Goal: Task Accomplishment & Management: Manage account settings

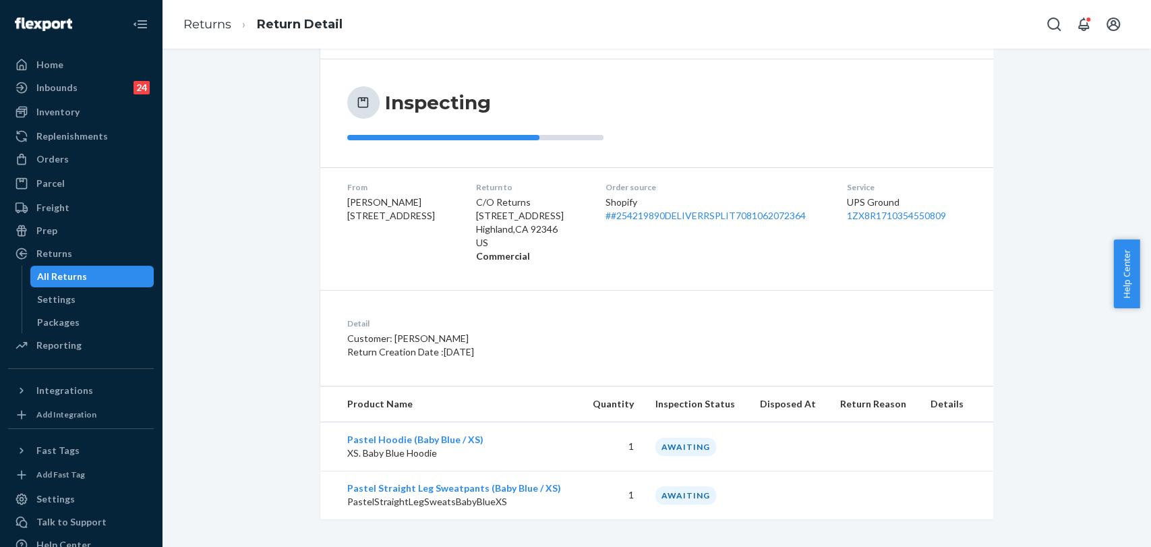
scroll to position [112, 0]
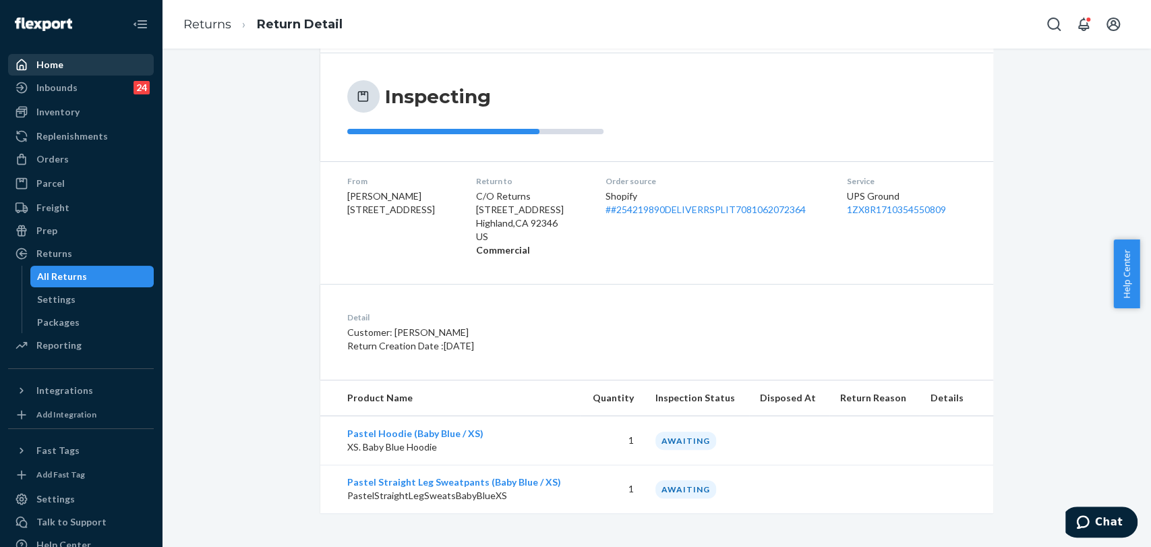
click at [63, 62] on div "Home" at bounding box center [80, 64] width 143 height 19
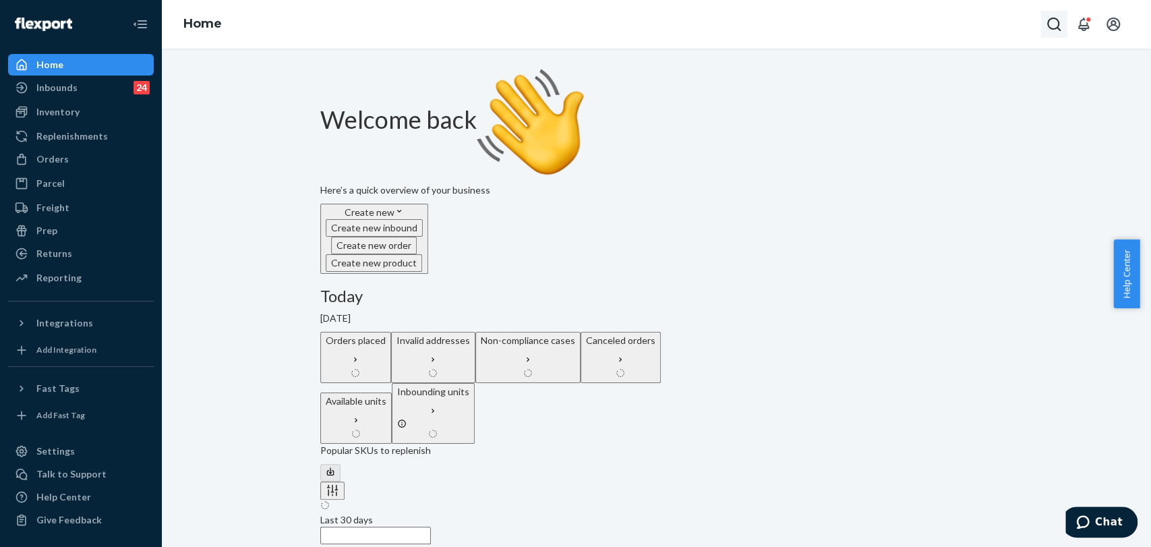
click at [1052, 30] on icon "Open Search Box" at bounding box center [1054, 24] width 16 height 16
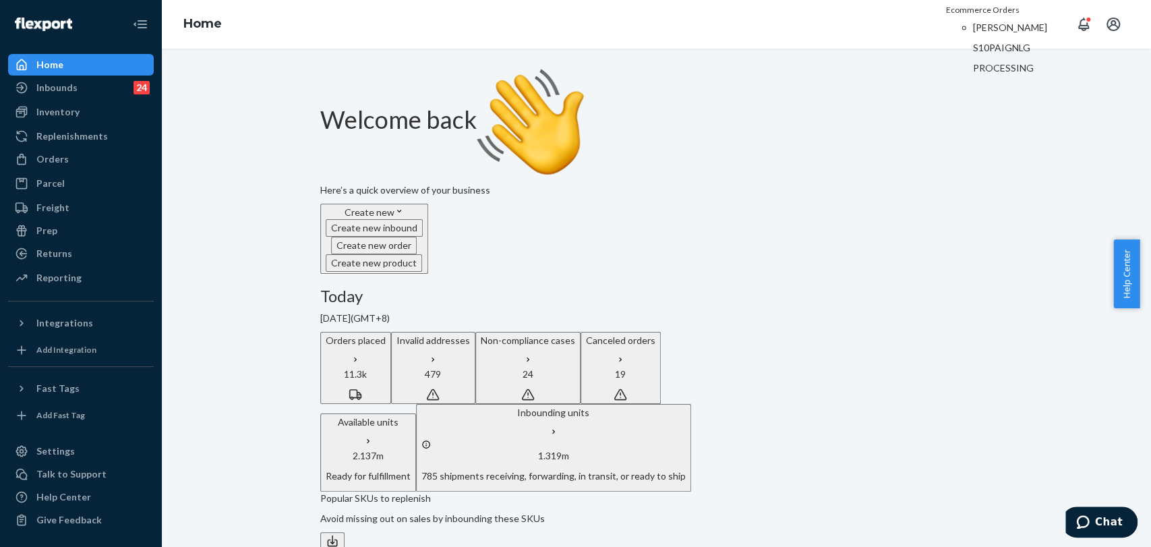
type input "#S10PAIGNLG"
click at [1051, 24] on icon "Open Search Box" at bounding box center [1054, 24] width 16 height 16
type input "#SYUH6IXHXE"
click at [76, 252] on div "Returns" at bounding box center [80, 253] width 143 height 19
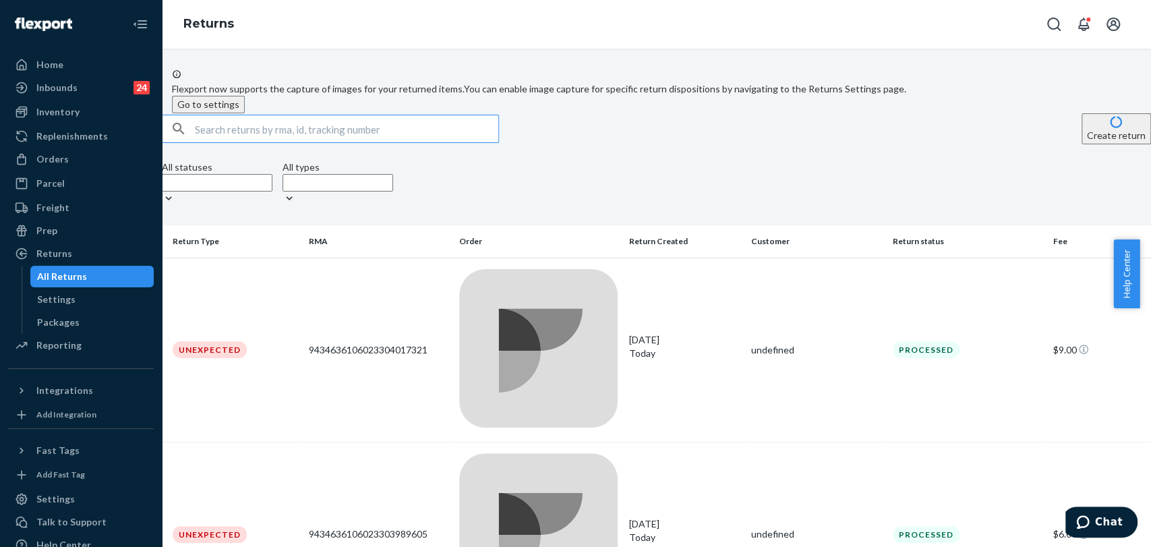
paste input "254422024"
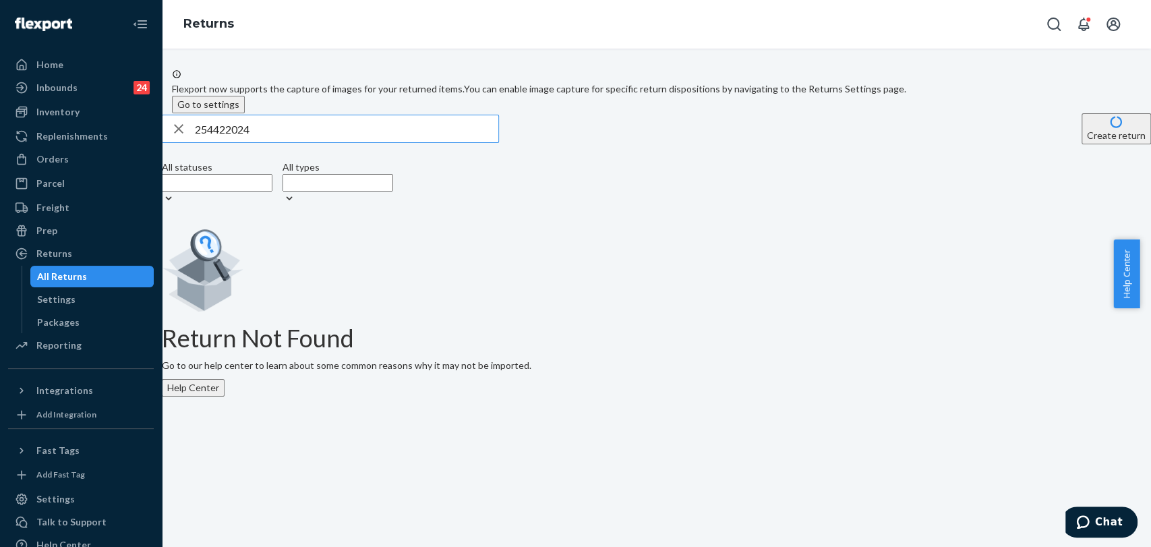
drag, startPoint x: 216, startPoint y: 156, endPoint x: 268, endPoint y: 177, distance: 56.6
click at [216, 142] on input "254422024" at bounding box center [346, 128] width 303 height 27
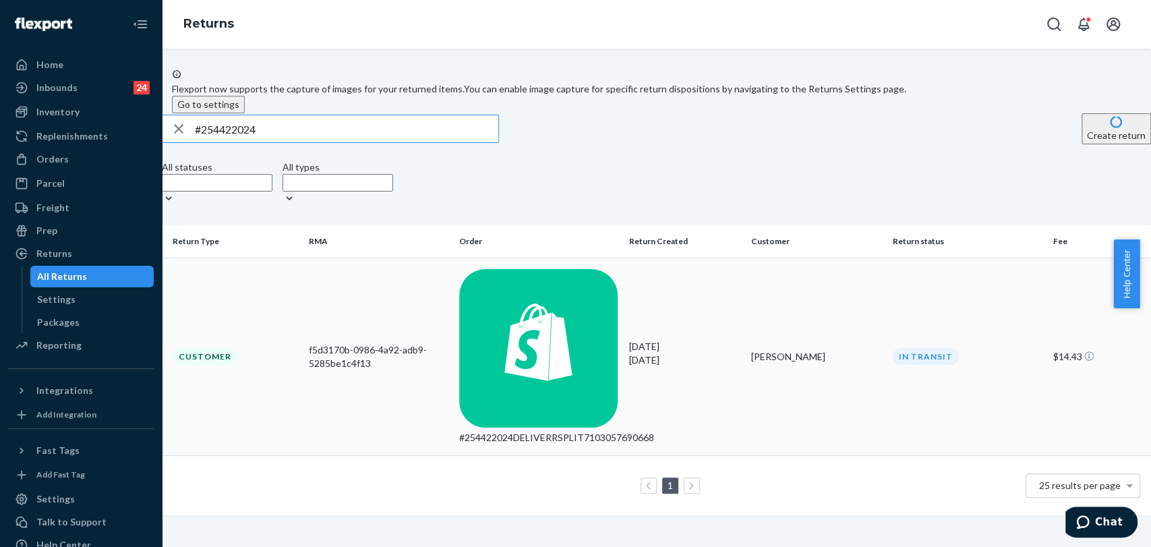
type input "#254422024"
click at [427, 343] on div "f5d3170b-0986-4a92-adb9-5285be1c4f13" at bounding box center [379, 356] width 140 height 27
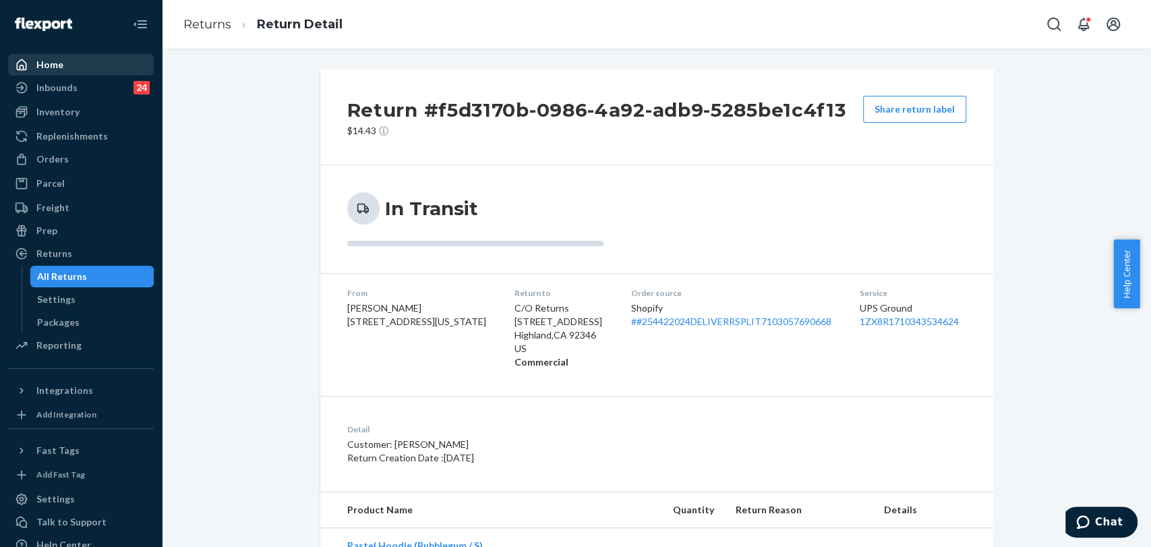
click at [49, 63] on div "Home" at bounding box center [49, 64] width 27 height 13
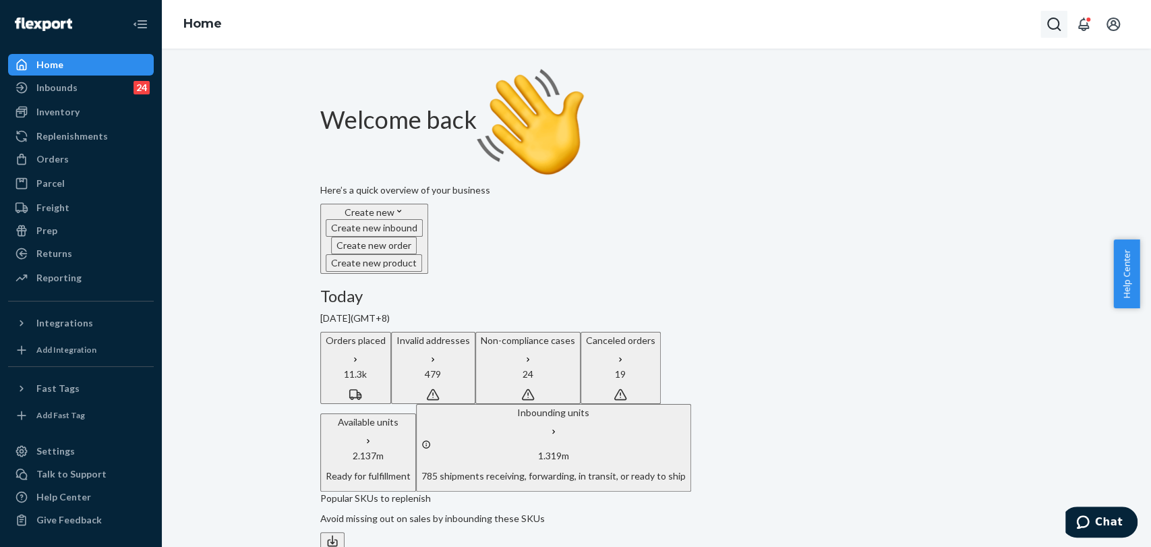
click at [1065, 26] on button "Open Search Box" at bounding box center [1053, 24] width 27 height 27
type input "v"
type input "#H1HHGALNXG"
click at [979, 53] on p "H1HHGALNXG" at bounding box center [1020, 45] width 94 height 13
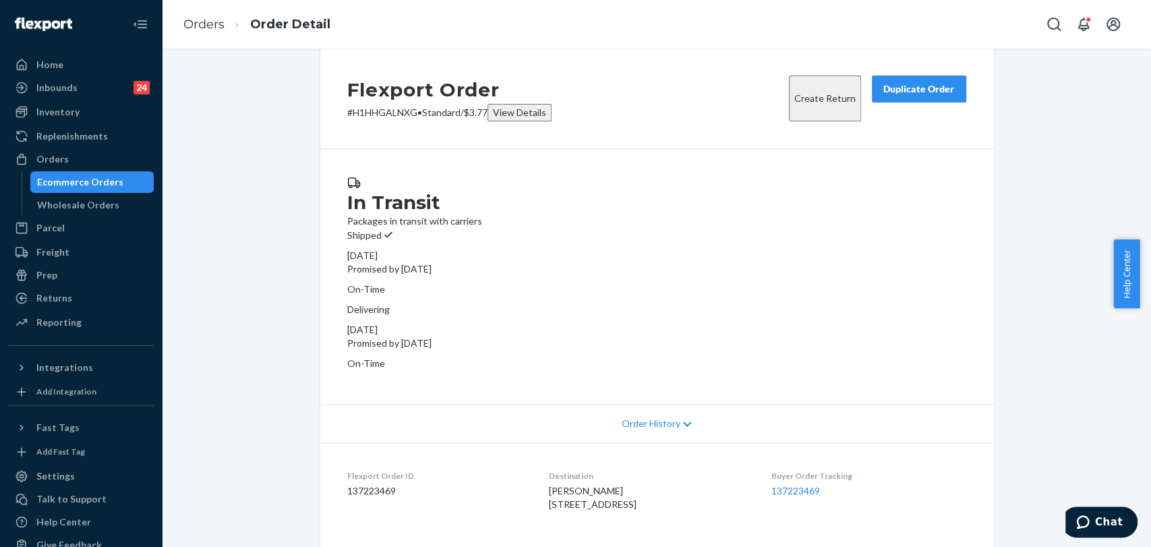
click at [675, 404] on div "Order History" at bounding box center [656, 423] width 673 height 38
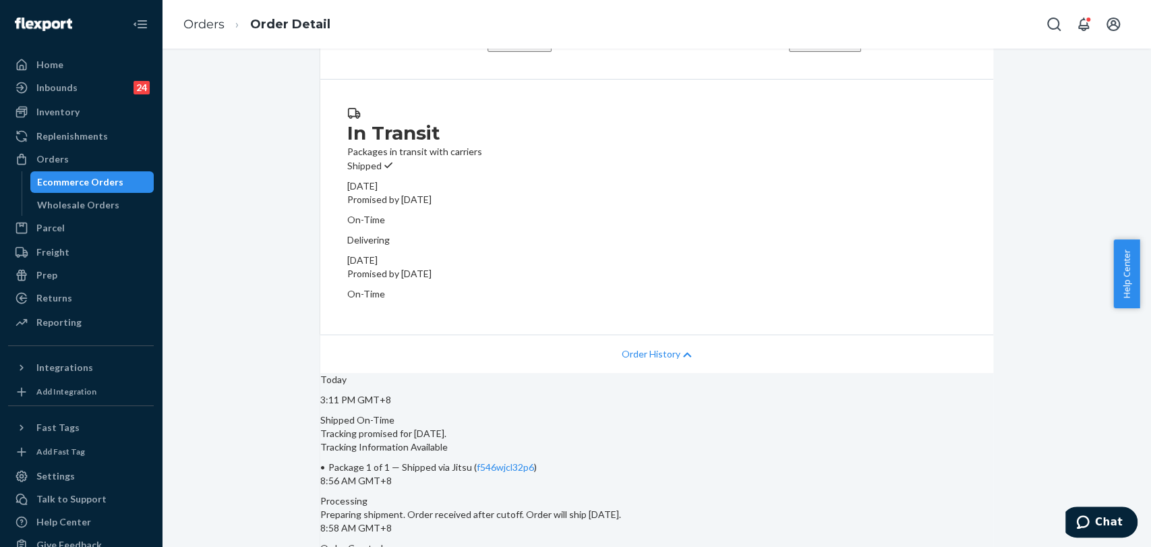
scroll to position [150, 0]
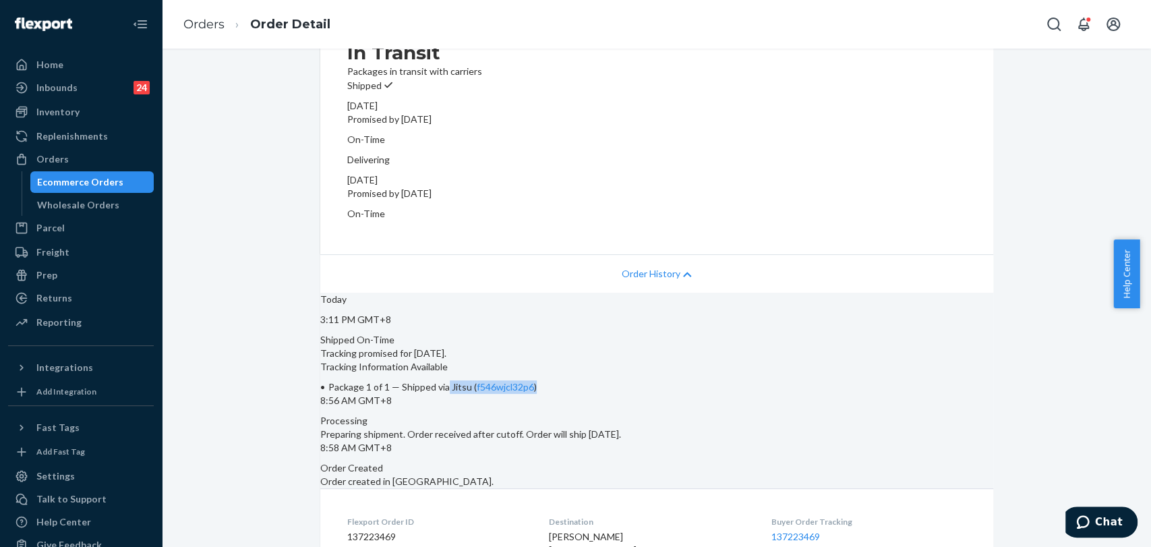
drag, startPoint x: 570, startPoint y: 352, endPoint x: 705, endPoint y: 347, distance: 134.3
click at [705, 380] on li "Package 1 of 1 — Shipped via Jitsu ( f546wjcl32p6 )" at bounding box center [656, 386] width 673 height 13
copy span "Jitsu ( f546wjcl32p6 )"
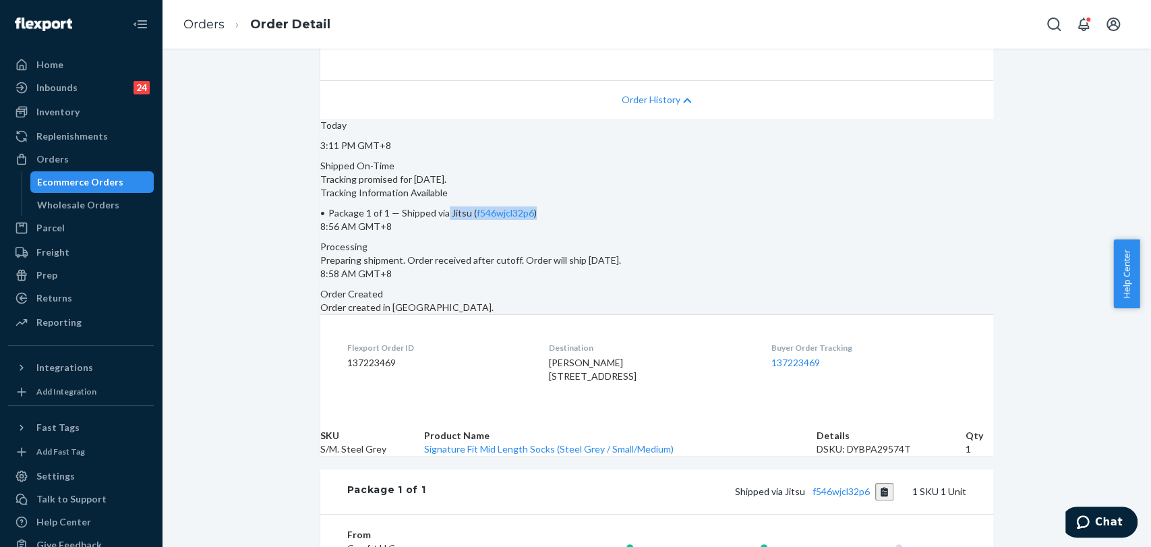
scroll to position [374, 0]
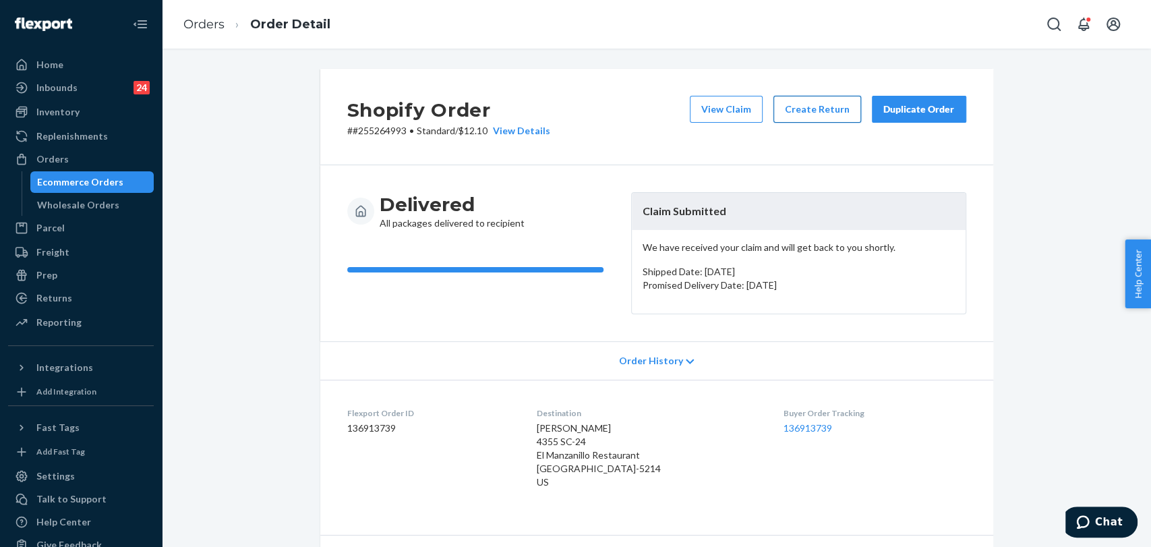
click at [815, 107] on button "Create Return" at bounding box center [817, 109] width 88 height 27
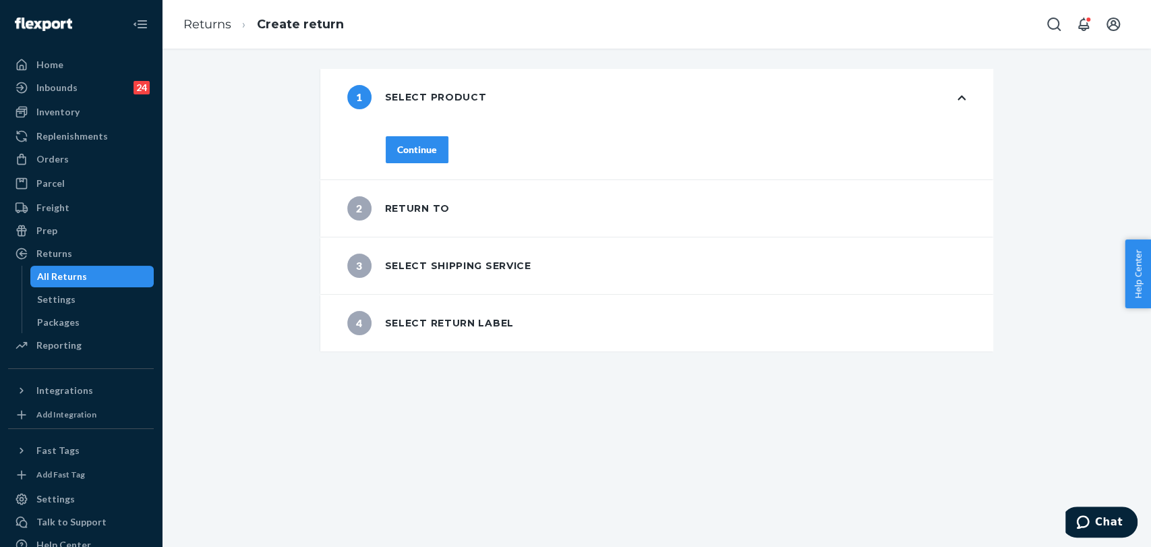
click at [418, 148] on div "Continue" at bounding box center [417, 149] width 40 height 13
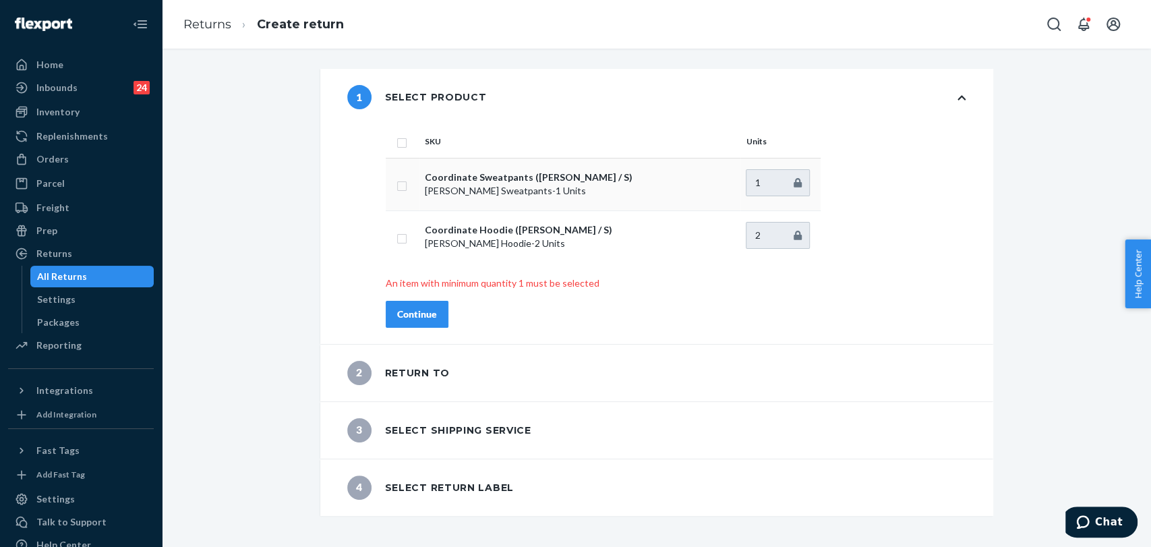
click at [396, 181] on input "checkbox" at bounding box center [401, 184] width 11 height 14
checkbox input "true"
click at [414, 310] on div "Continue" at bounding box center [417, 313] width 40 height 13
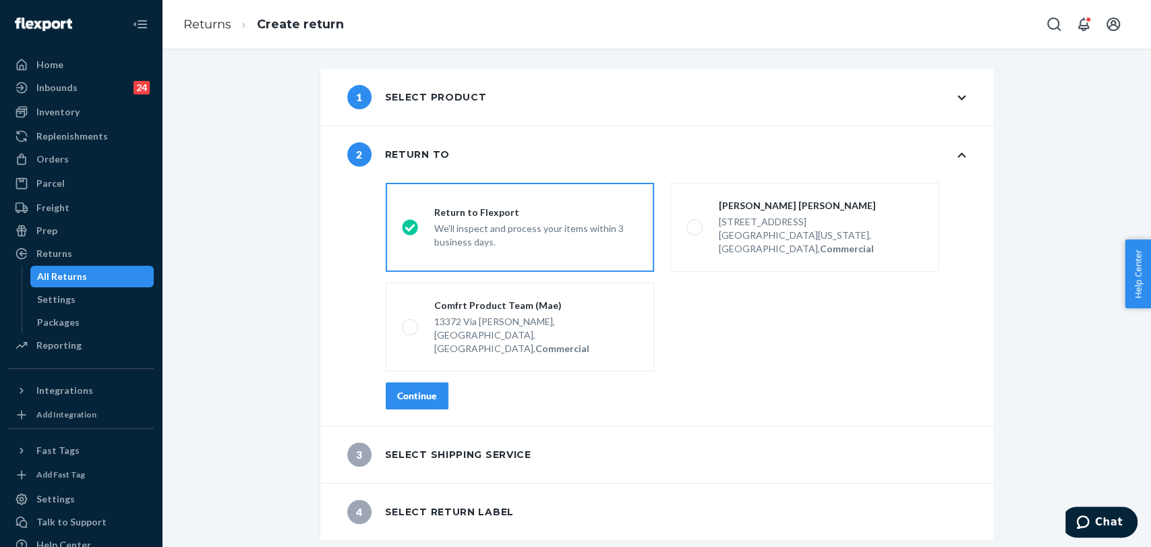
click at [410, 389] on div "Continue" at bounding box center [417, 395] width 40 height 13
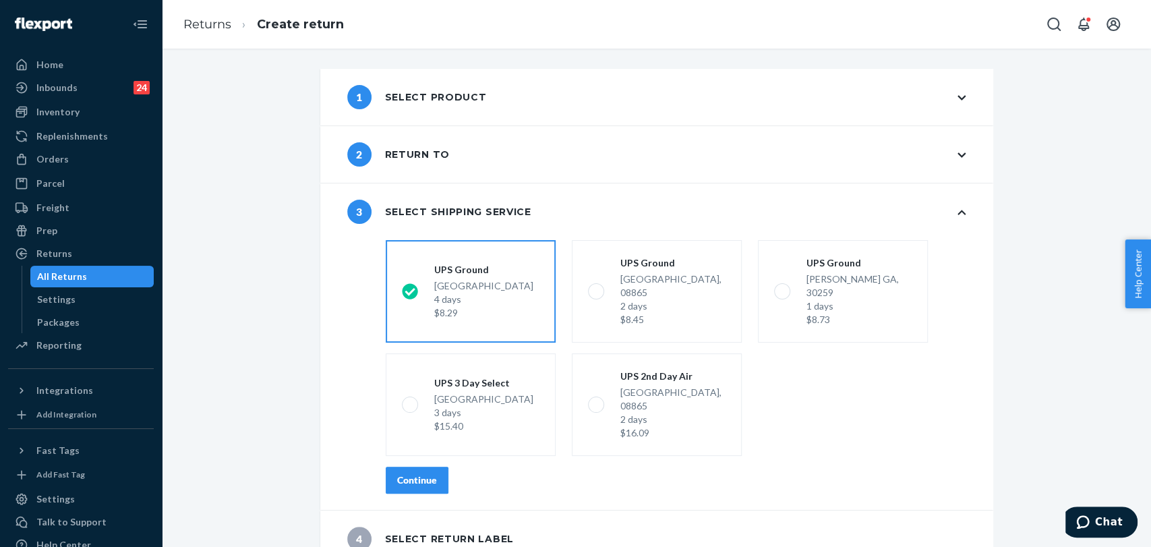
click at [423, 473] on div "Continue" at bounding box center [417, 479] width 40 height 13
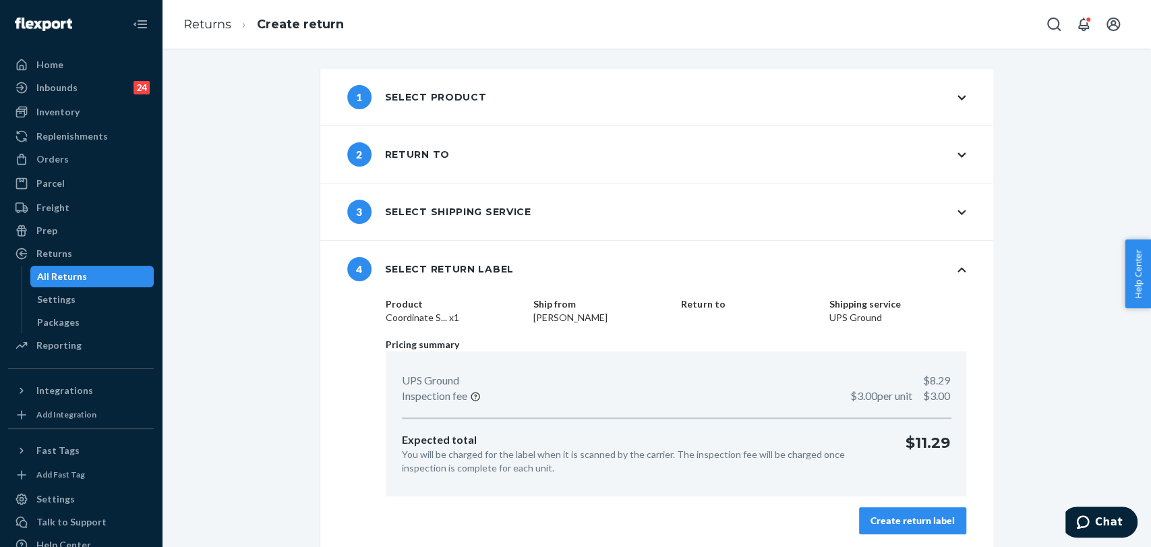
scroll to position [3, 0]
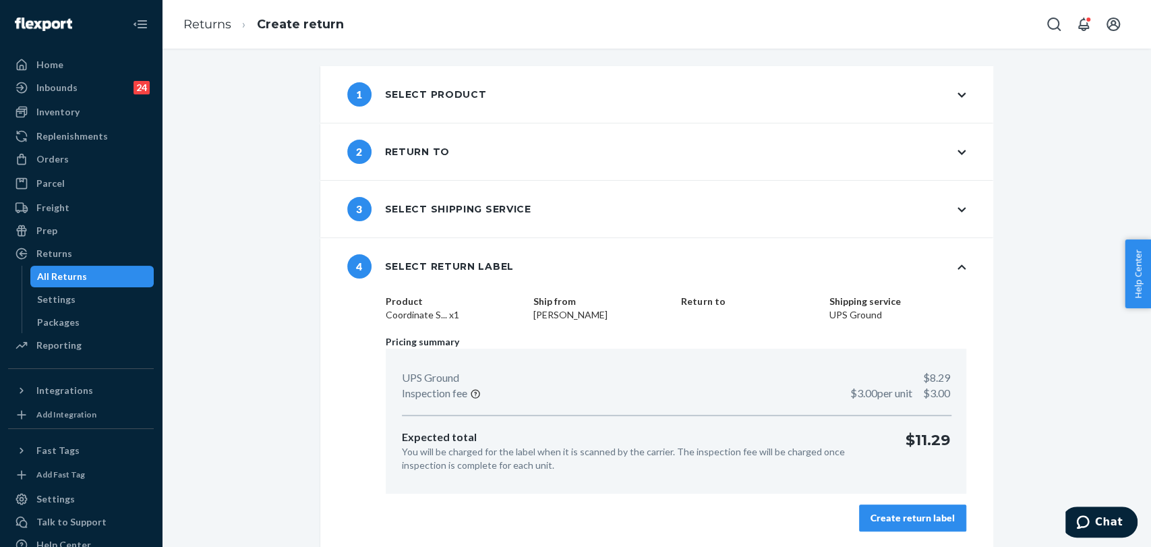
click at [931, 514] on div "Create return label" at bounding box center [913, 517] width 84 height 13
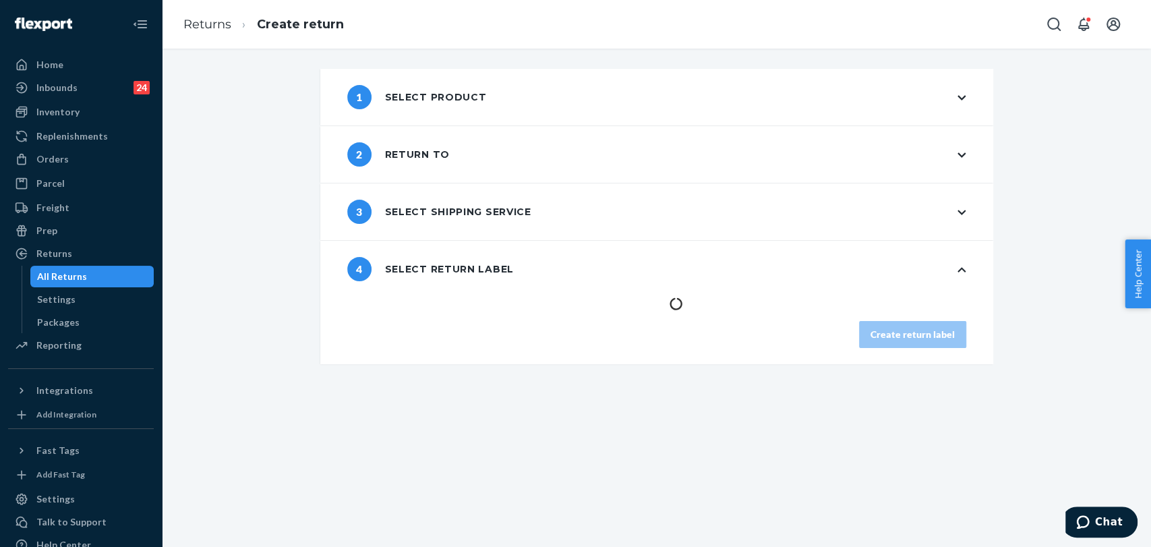
scroll to position [0, 0]
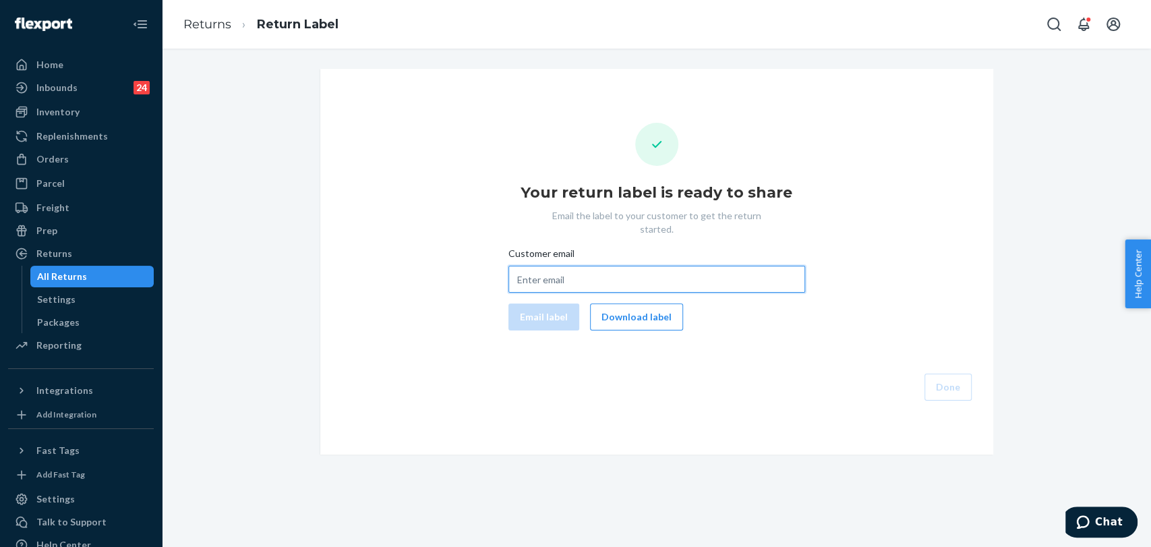
click at [566, 266] on input "Customer email" at bounding box center [656, 279] width 297 height 27
paste input "[EMAIL_ADDRESS][DOMAIN_NAME]"
type input "[EMAIL_ADDRESS][DOMAIN_NAME]"
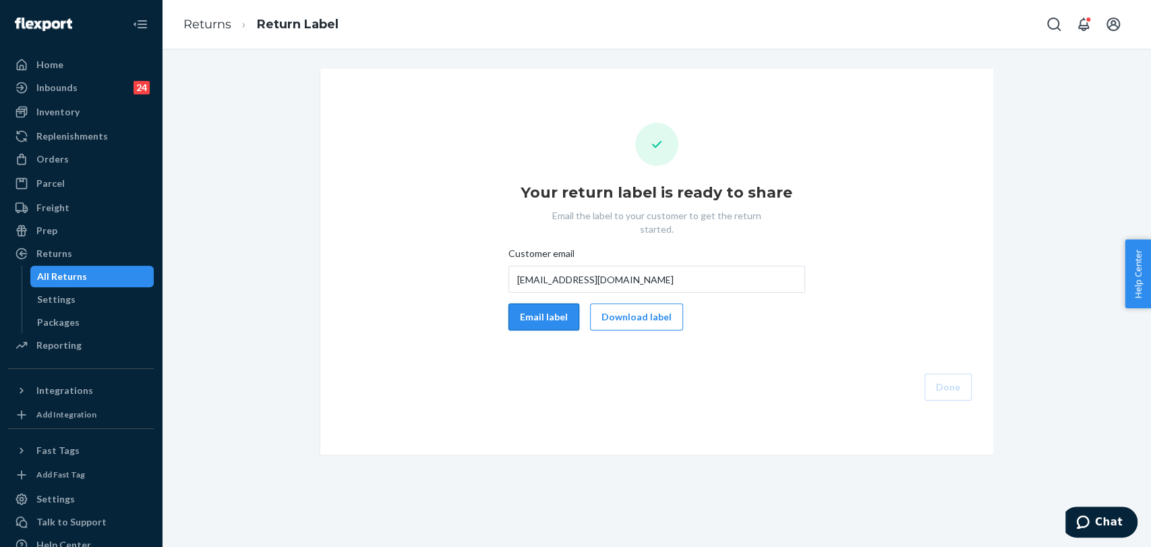
click at [519, 303] on button "Email label" at bounding box center [543, 316] width 71 height 27
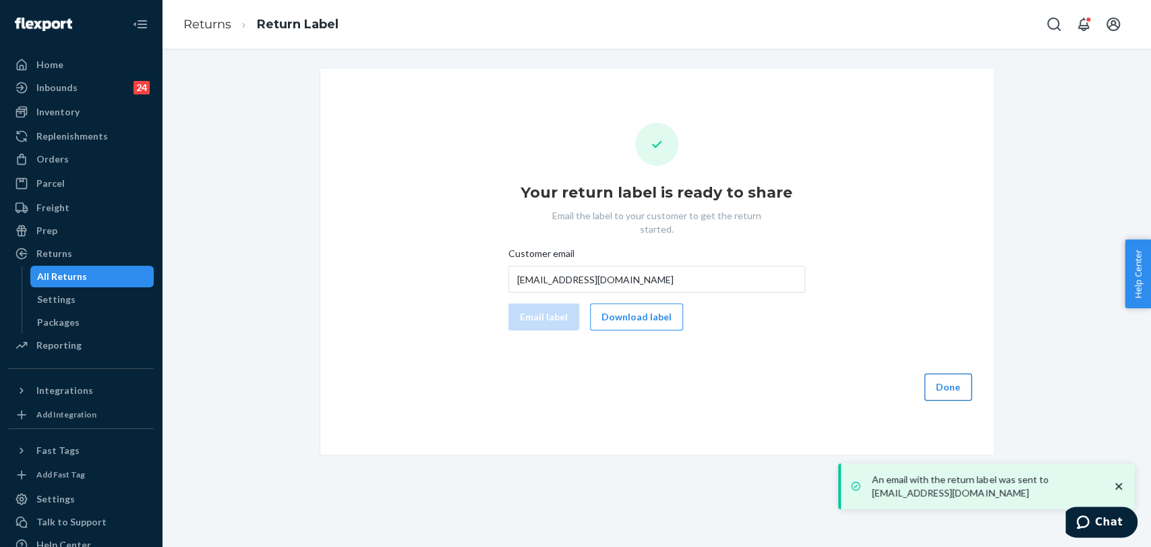
click at [941, 376] on button "Done" at bounding box center [947, 387] width 47 height 27
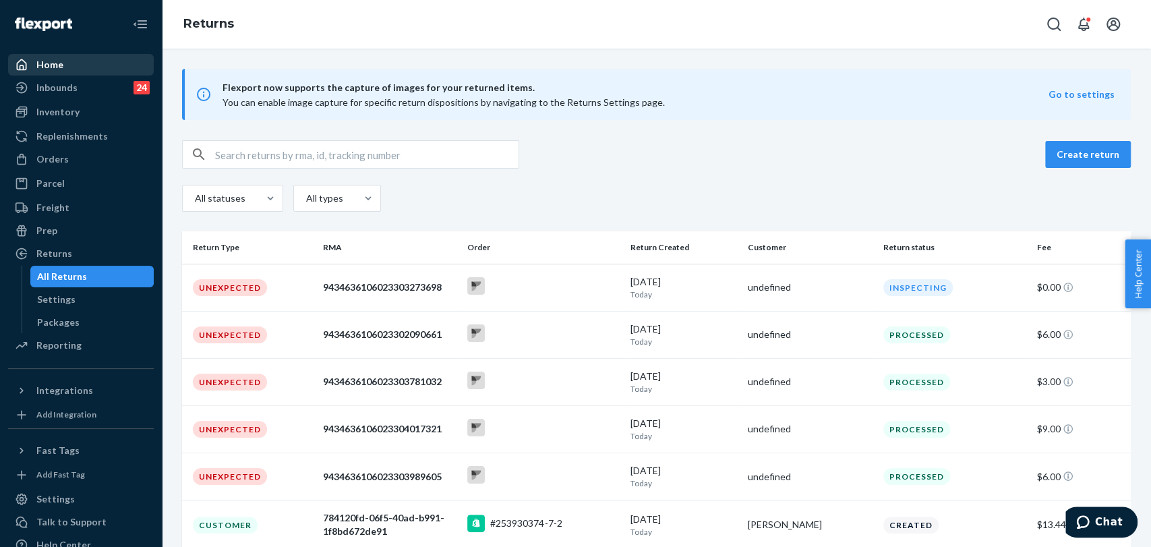
click at [35, 59] on div at bounding box center [26, 64] width 22 height 13
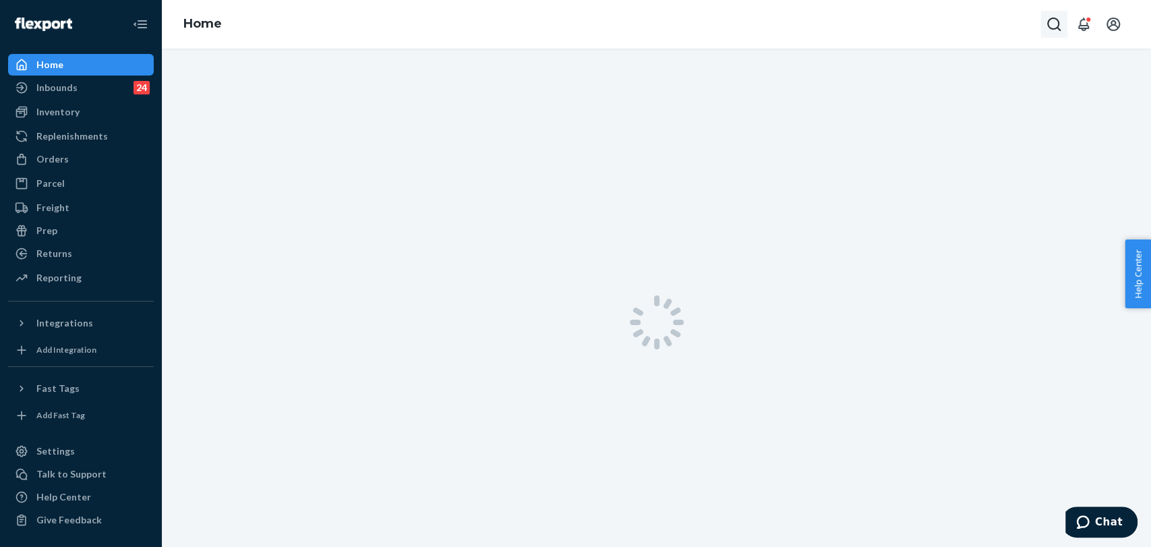
click at [1051, 24] on icon "Open Search Box" at bounding box center [1054, 24] width 16 height 16
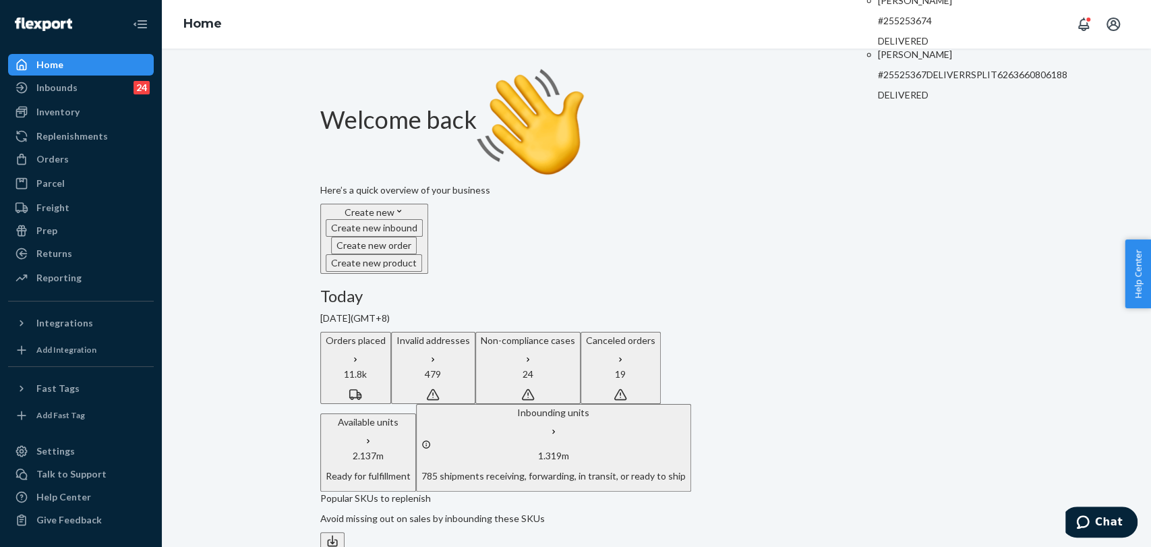
type input "#255253674"
click at [914, 7] on p "[PERSON_NAME]" at bounding box center [972, 0] width 189 height 13
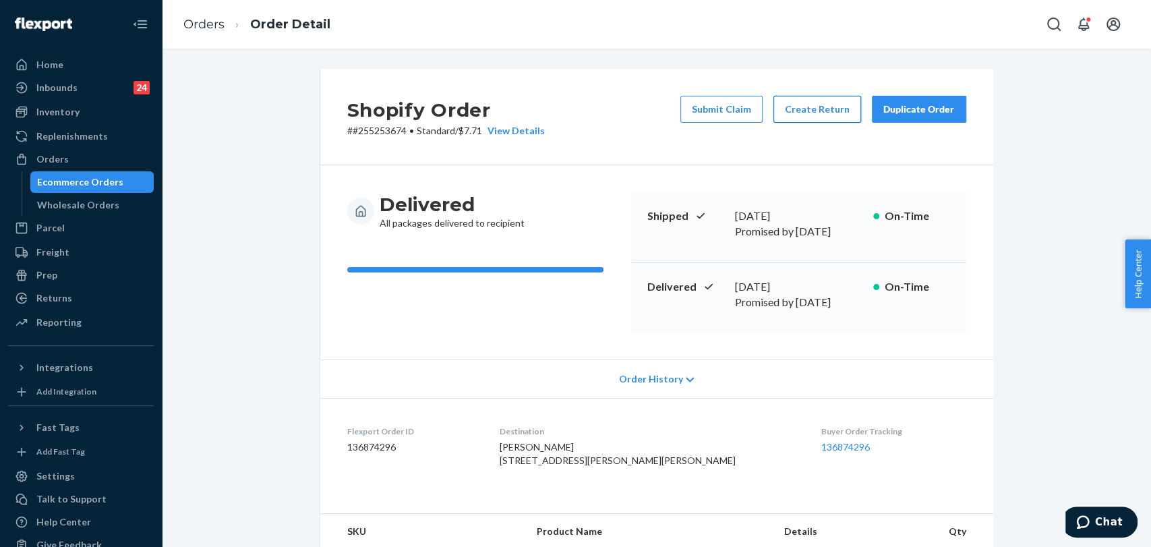
click at [807, 110] on button "Create Return" at bounding box center [817, 109] width 88 height 27
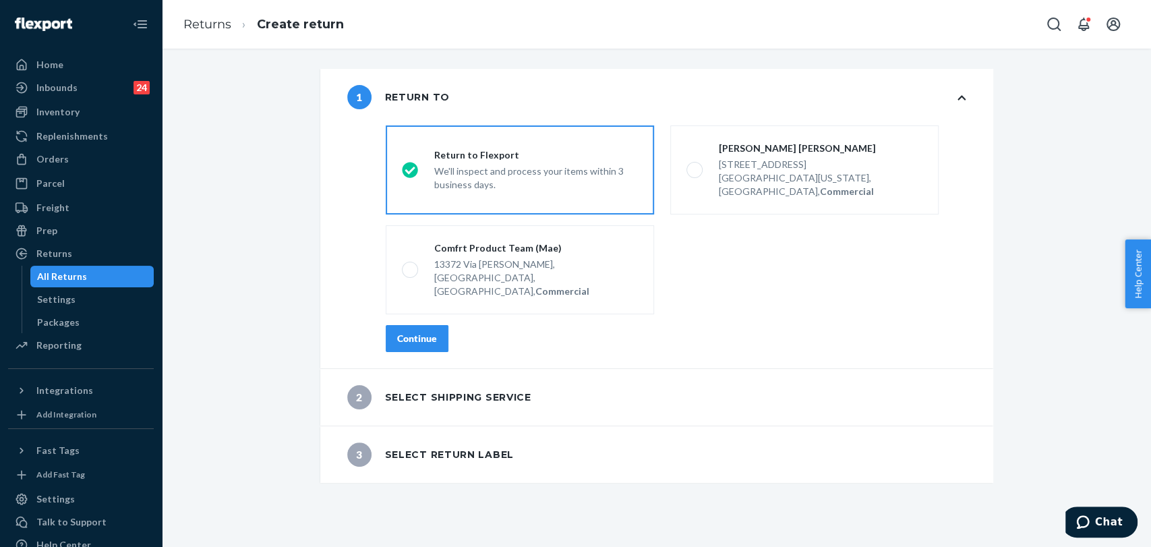
click at [421, 325] on button "Continue" at bounding box center [417, 338] width 63 height 27
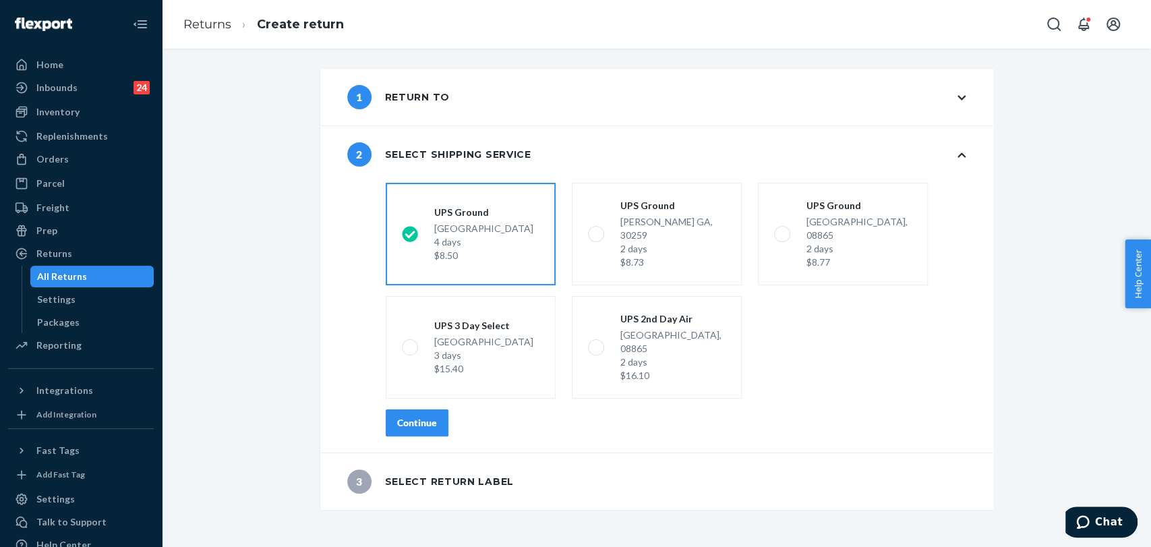
click at [414, 416] on div "Continue" at bounding box center [417, 422] width 40 height 13
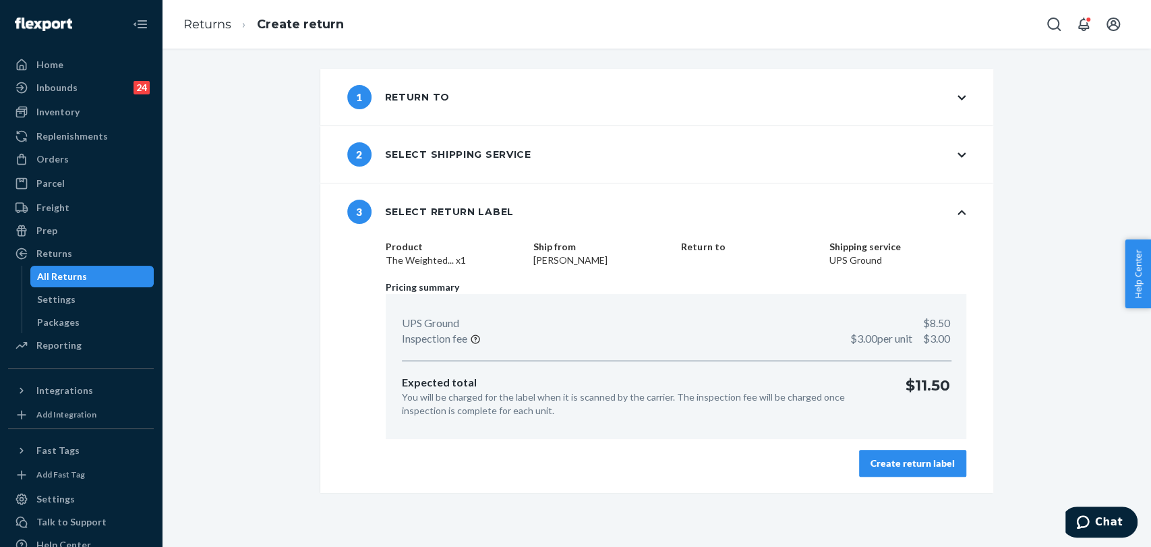
click at [936, 457] on div "Create return label" at bounding box center [913, 462] width 84 height 13
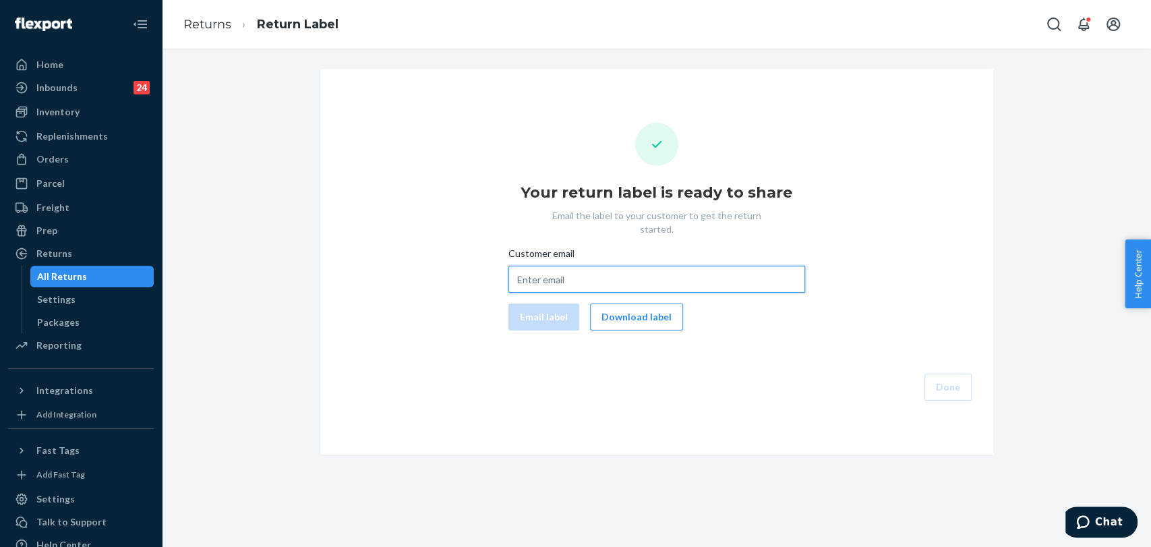
click at [544, 268] on input "Customer email" at bounding box center [656, 279] width 297 height 27
paste input "[EMAIL_ADDRESS][DOMAIN_NAME]"
type input "[EMAIL_ADDRESS][DOMAIN_NAME]"
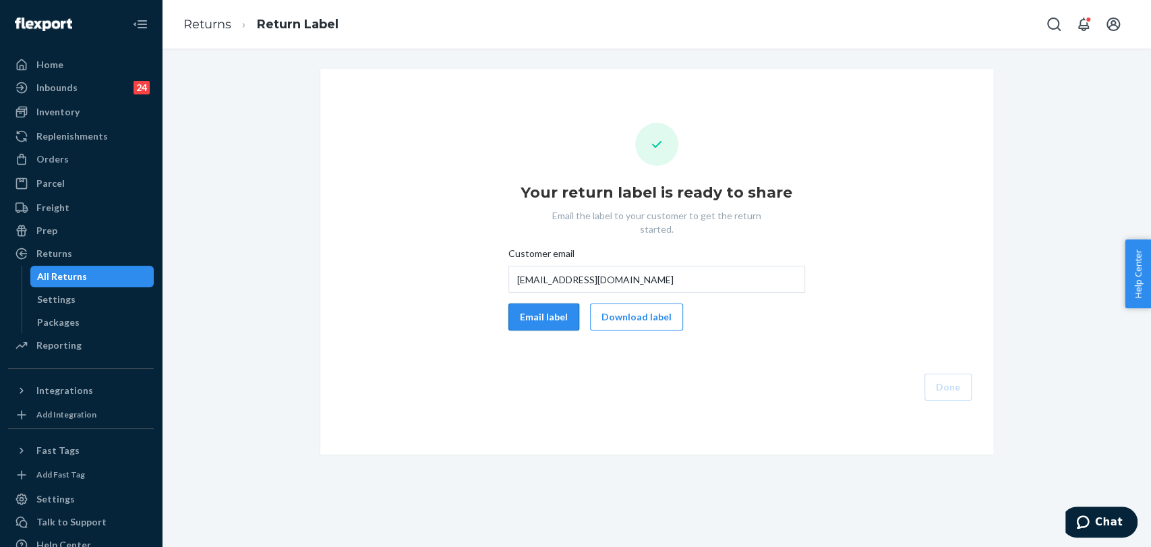
click at [531, 308] on button "Email label" at bounding box center [543, 316] width 71 height 27
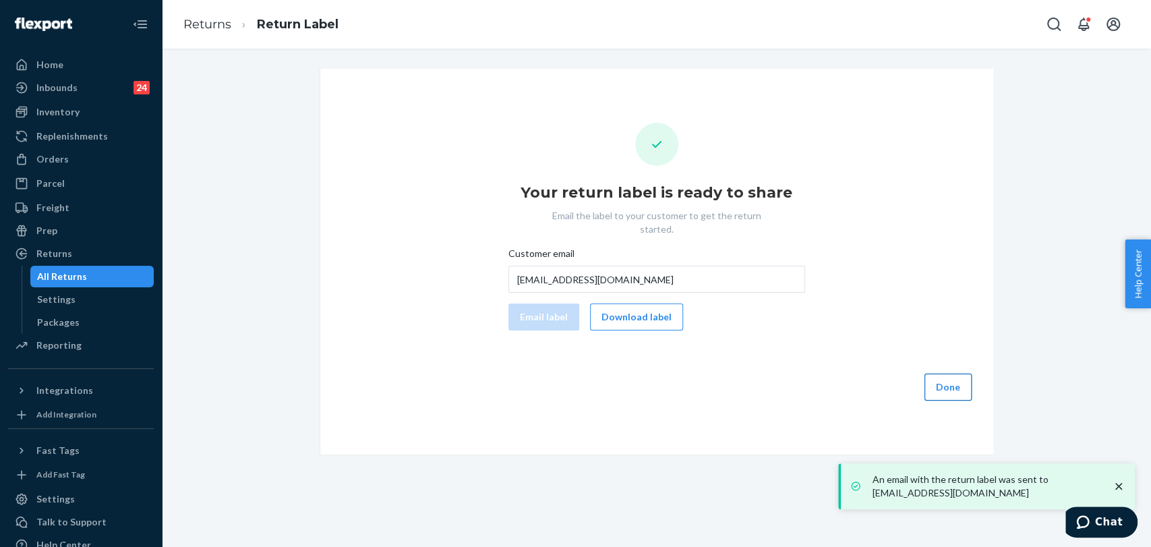
click at [944, 374] on button "Done" at bounding box center [947, 387] width 47 height 27
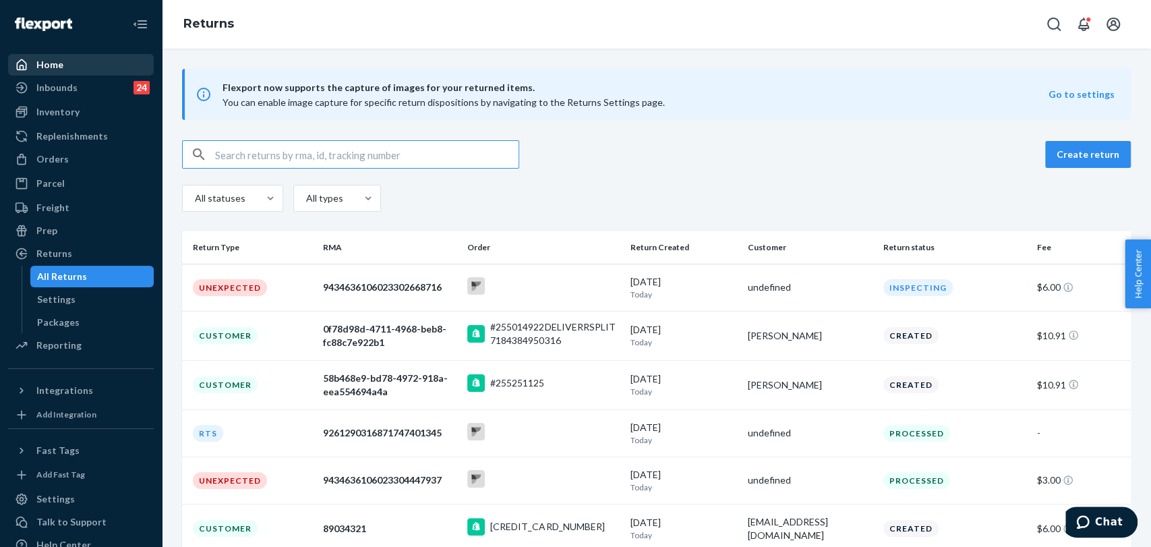
click at [111, 65] on div "Home" at bounding box center [80, 64] width 143 height 19
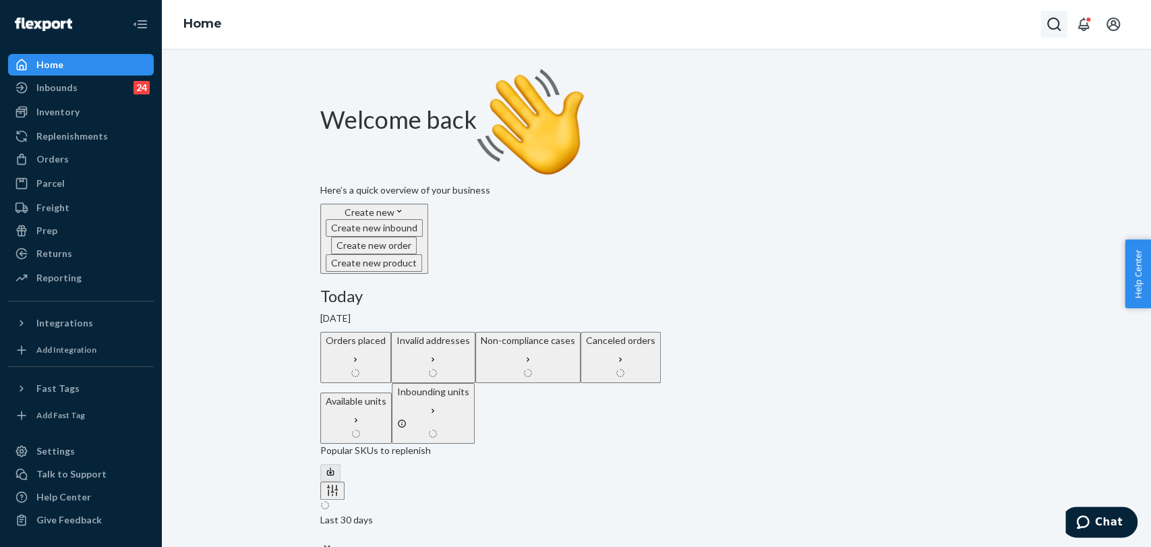
click at [1040, 28] on button "Open Search Box" at bounding box center [1053, 24] width 27 height 27
type input "#255191389"
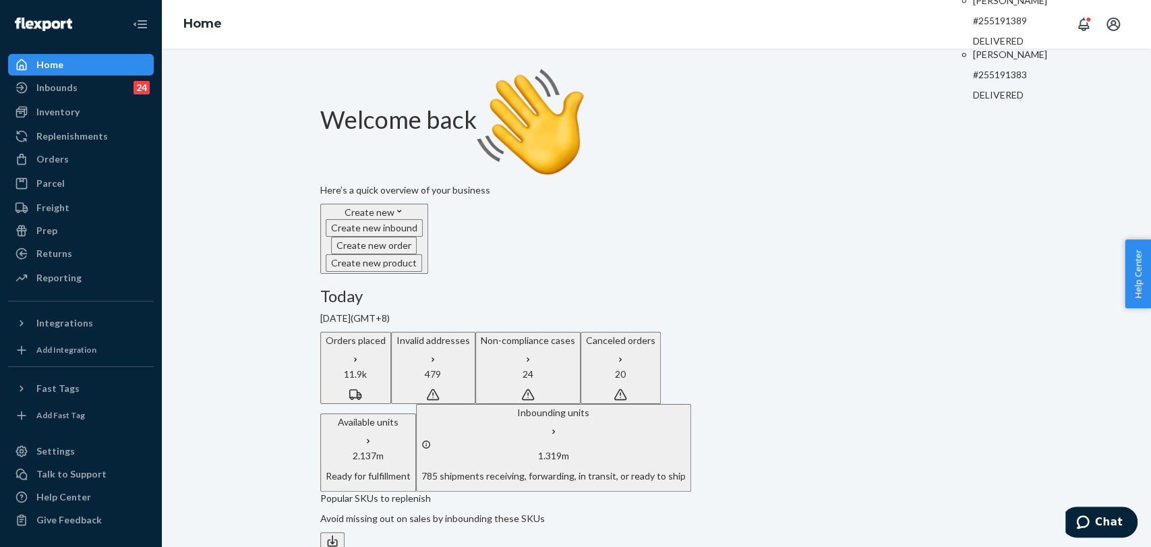
click at [978, 7] on p "[PERSON_NAME]" at bounding box center [1020, 0] width 94 height 13
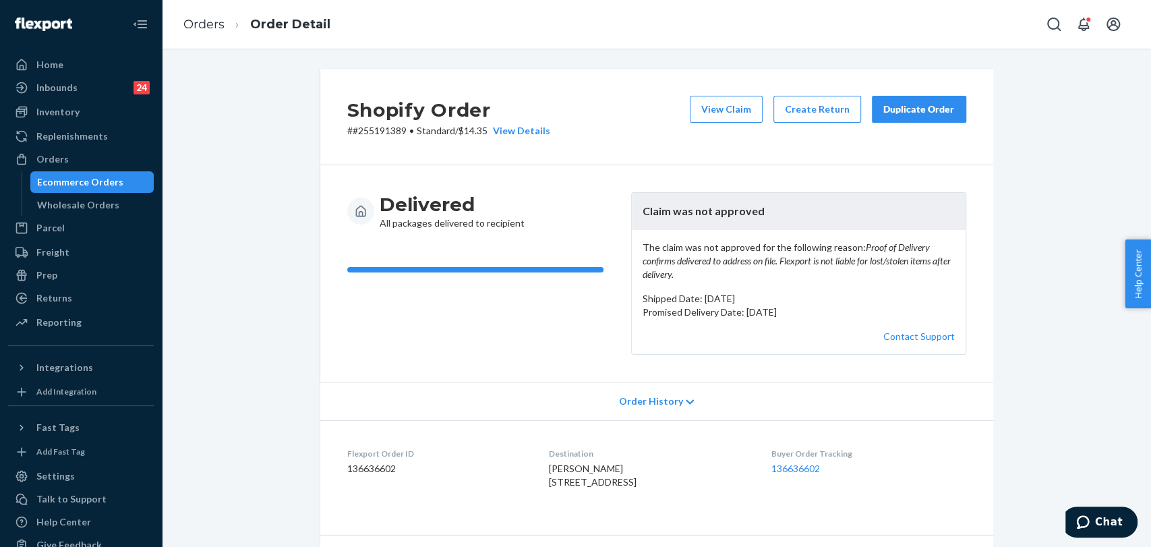
click at [902, 102] on div "Duplicate Order" at bounding box center [918, 108] width 71 height 13
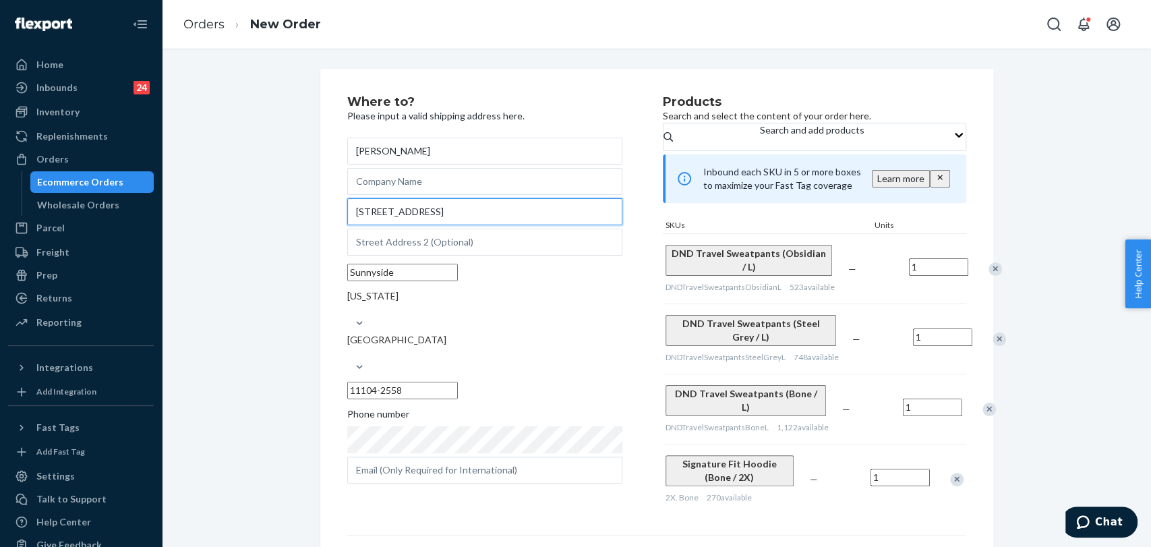
drag, startPoint x: 480, startPoint y: 229, endPoint x: 305, endPoint y: 214, distance: 175.3
click at [310, 214] on div "Where to? Please input a valid shipping address here. [PERSON_NAME] [STREET_ADD…" at bounding box center [656, 403] width 693 height 668
drag, startPoint x: 471, startPoint y: 221, endPoint x: 301, endPoint y: 228, distance: 169.4
click at [302, 228] on div "Where to? Please input a valid shipping address here. [PERSON_NAME] [STREET_ADD…" at bounding box center [656, 403] width 969 height 668
paste input "#255191389"
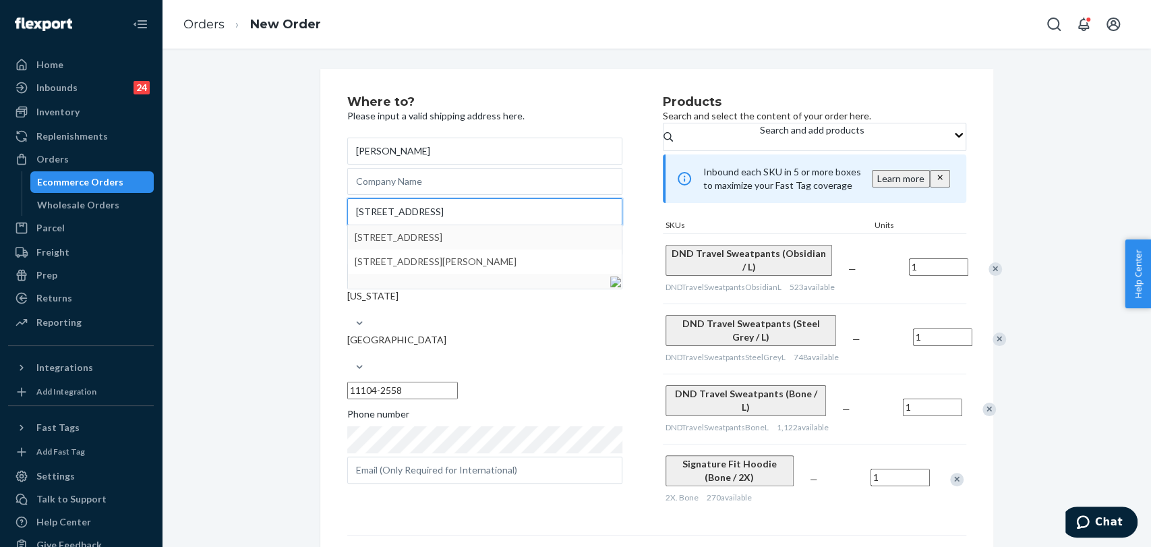
paste input "[STREET_ADDRESS]"
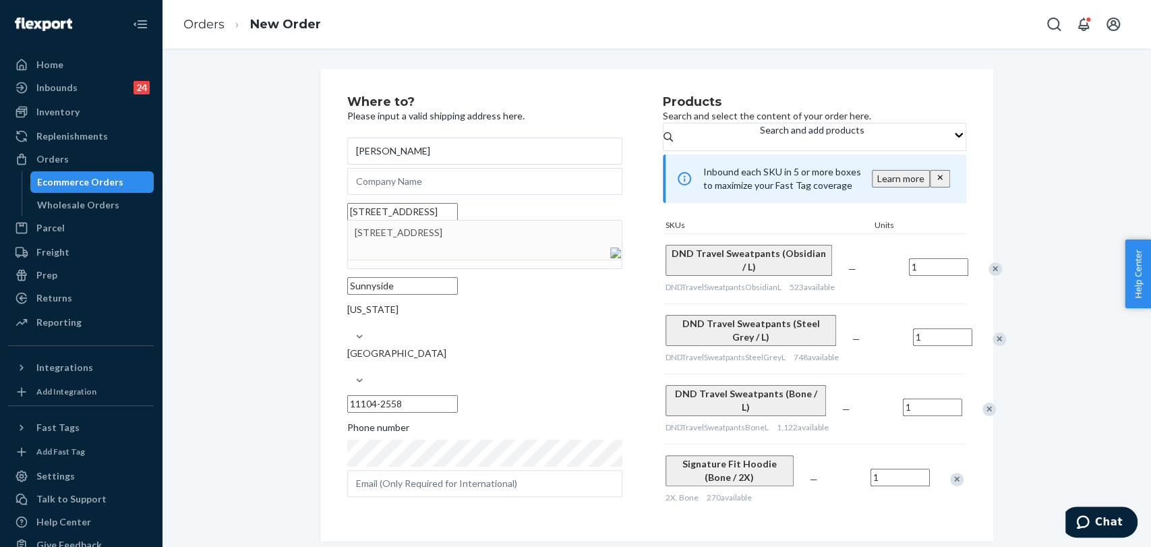
type input "[STREET_ADDRESS]"
click at [283, 248] on div "Where to? Please input a valid shipping address here. [PERSON_NAME] [STREET_ADD…" at bounding box center [656, 305] width 969 height 473
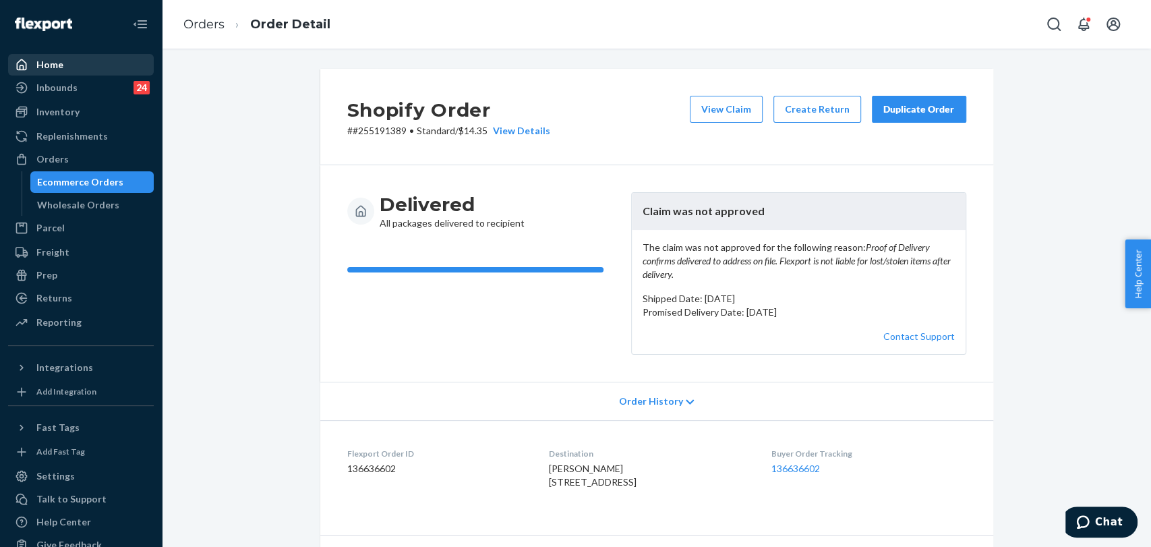
click at [93, 56] on div "Home" at bounding box center [80, 64] width 143 height 19
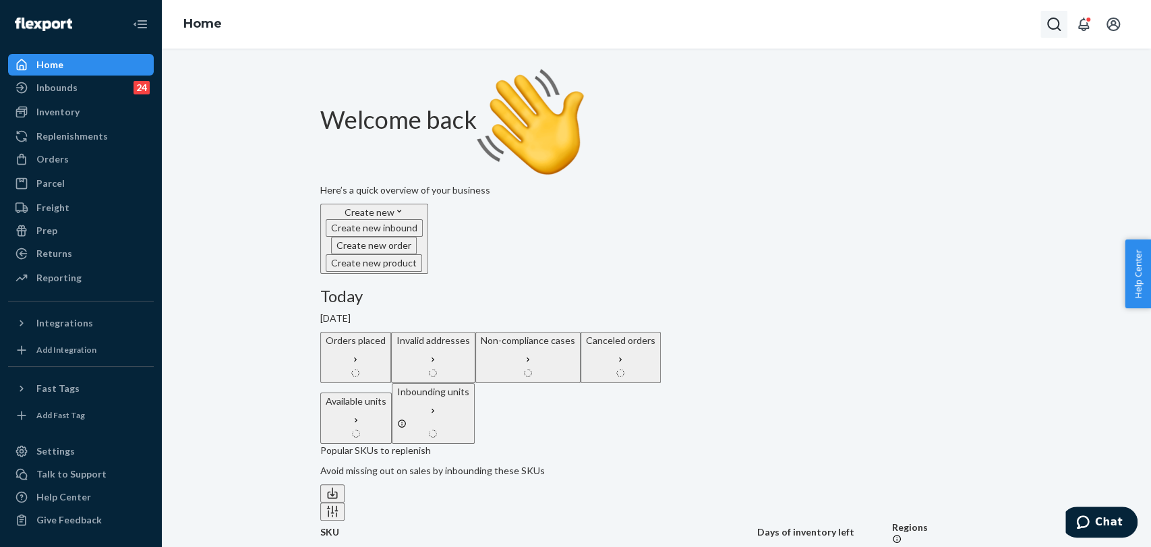
click at [1046, 28] on icon "Open Search Box" at bounding box center [1054, 24] width 16 height 16
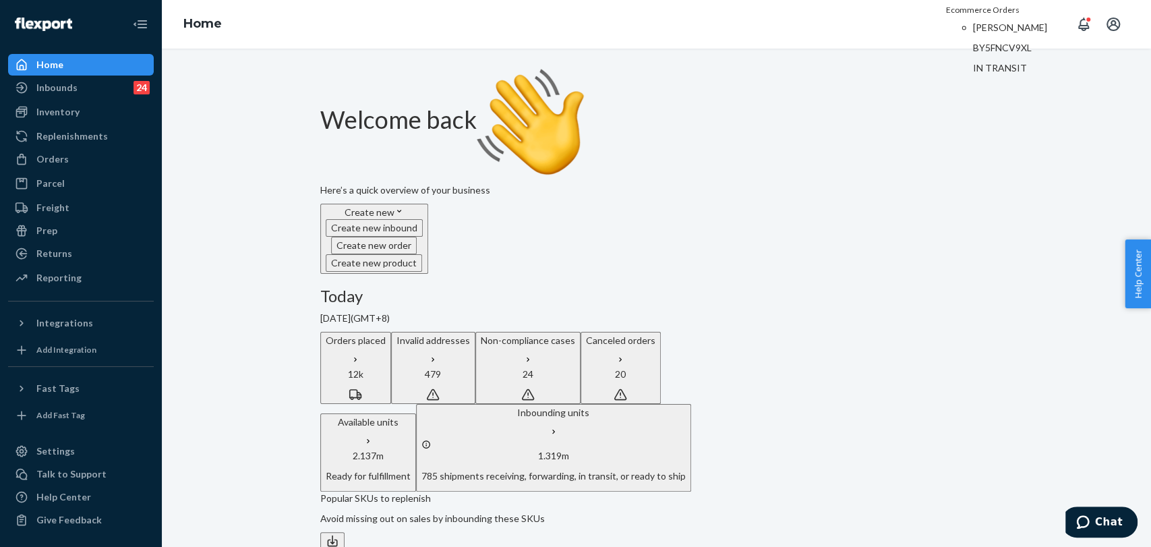
type input "#BY5FNCV9XL"
click at [973, 55] on div "[PERSON_NAME] BY5FNCV9XL" at bounding box center [1020, 38] width 94 height 34
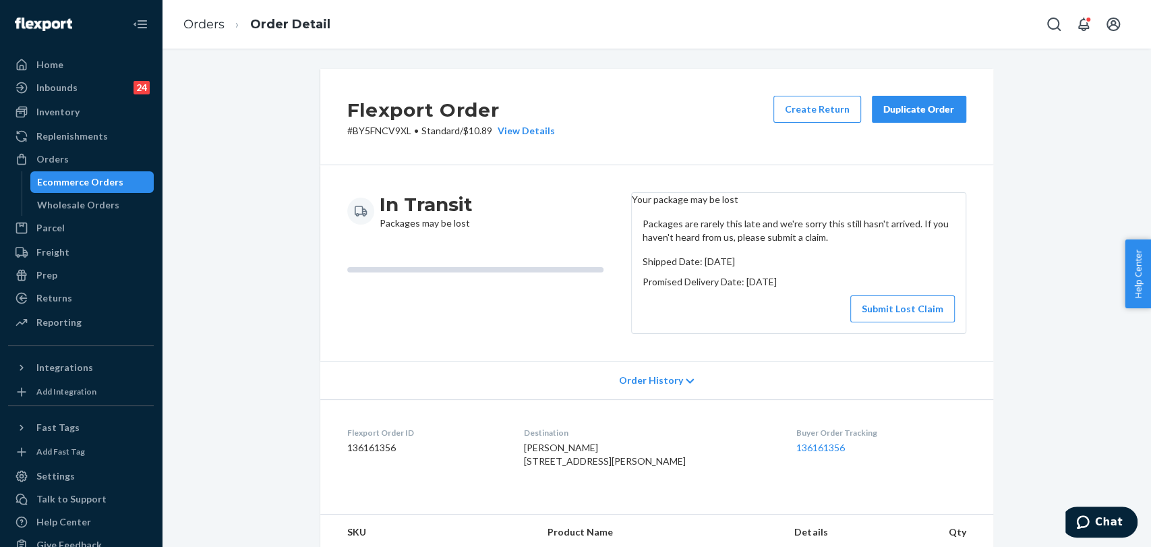
click at [900, 109] on div "Duplicate Order" at bounding box center [918, 108] width 71 height 13
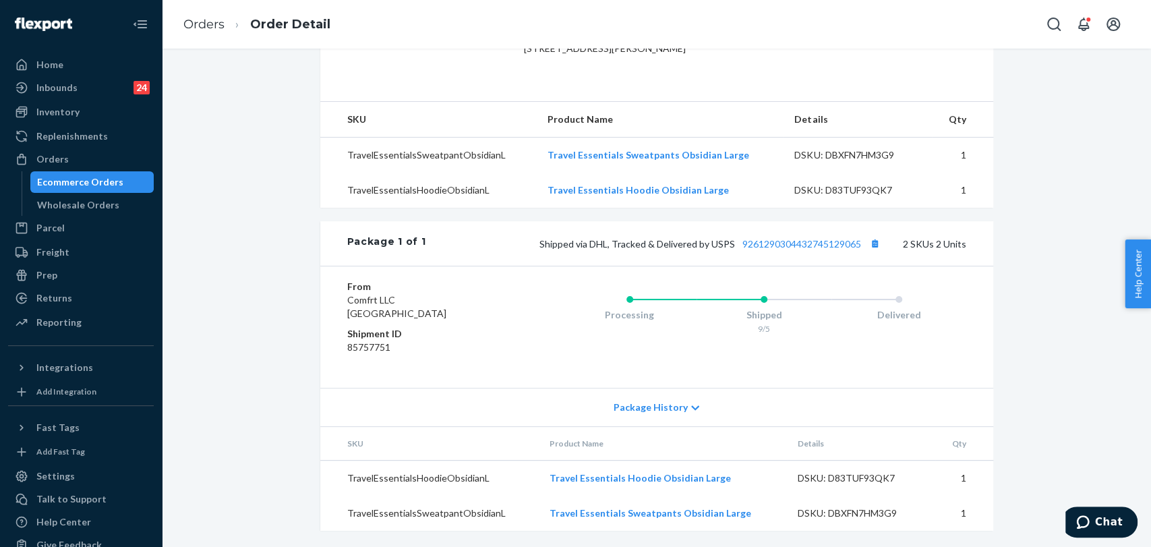
scroll to position [449, 0]
click at [610, 394] on div "Package History" at bounding box center [656, 407] width 673 height 38
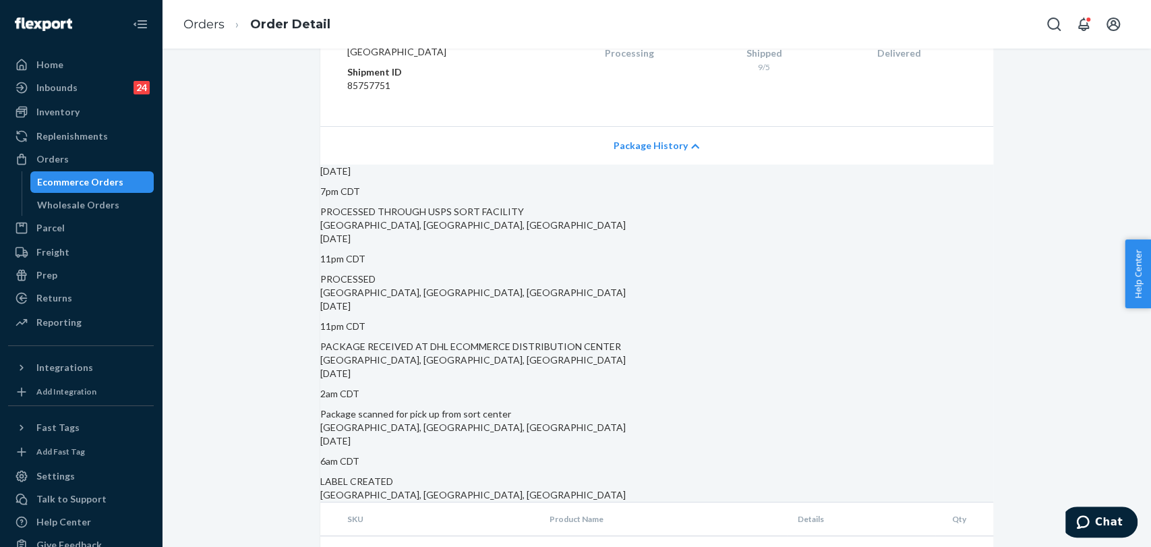
scroll to position [410, 0]
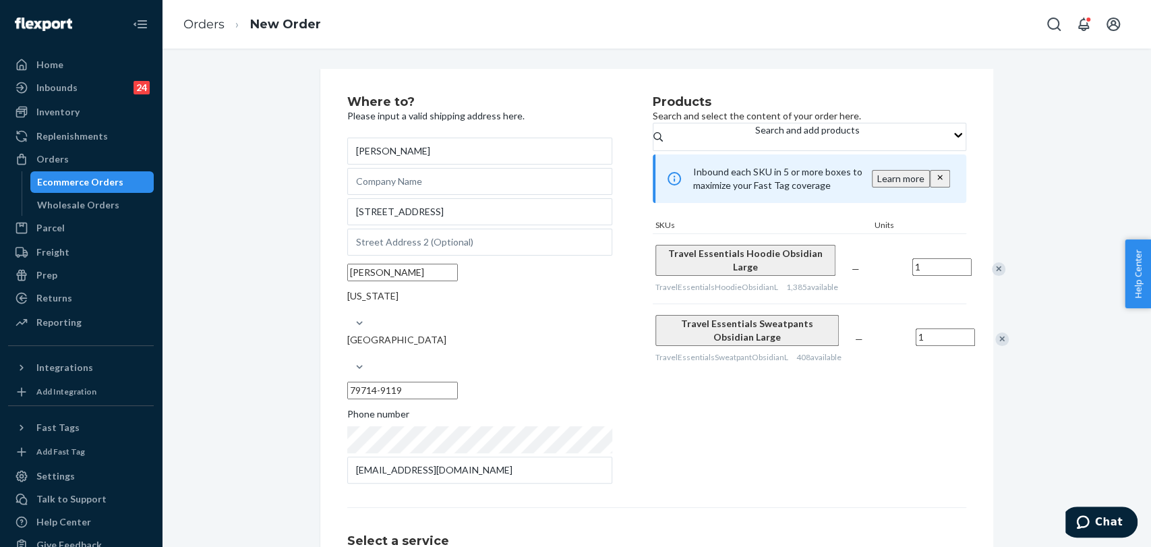
scroll to position [135, 0]
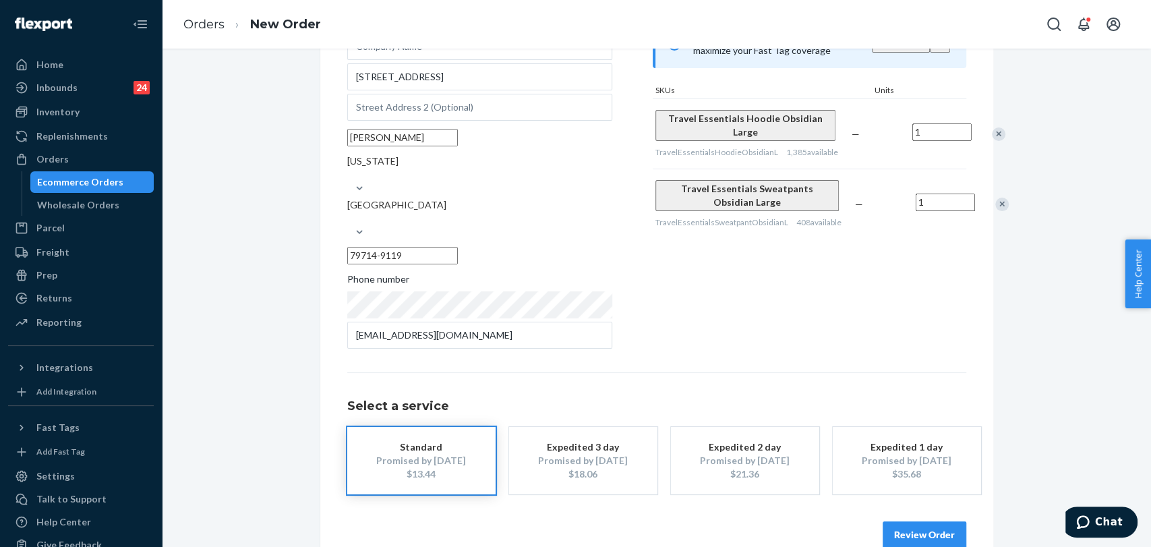
click at [911, 521] on button "Review Order" at bounding box center [925, 534] width 84 height 27
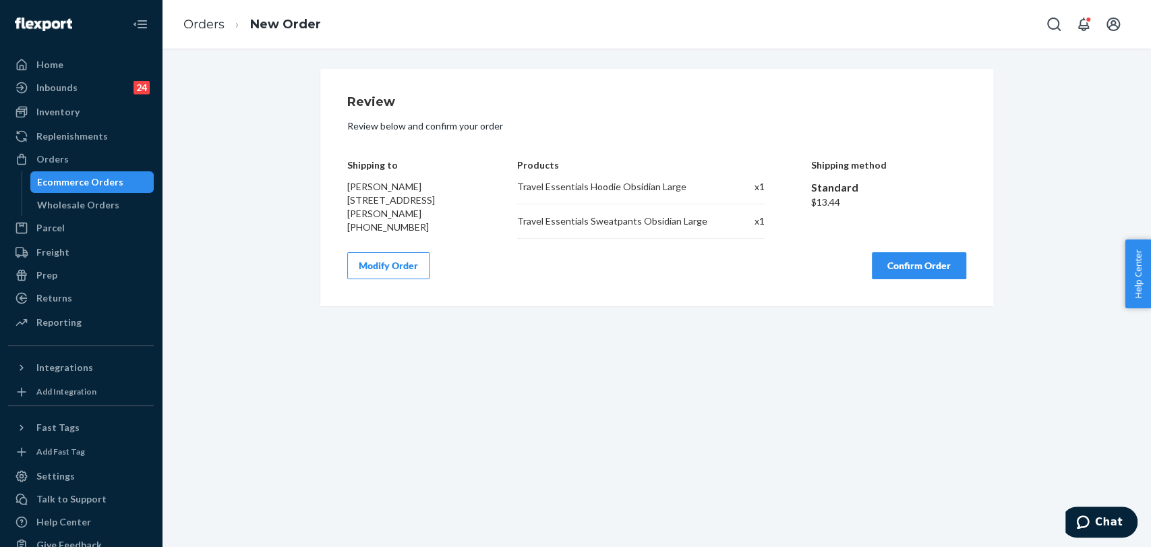
scroll to position [0, 0]
click at [889, 265] on button "Confirm Order" at bounding box center [919, 265] width 94 height 27
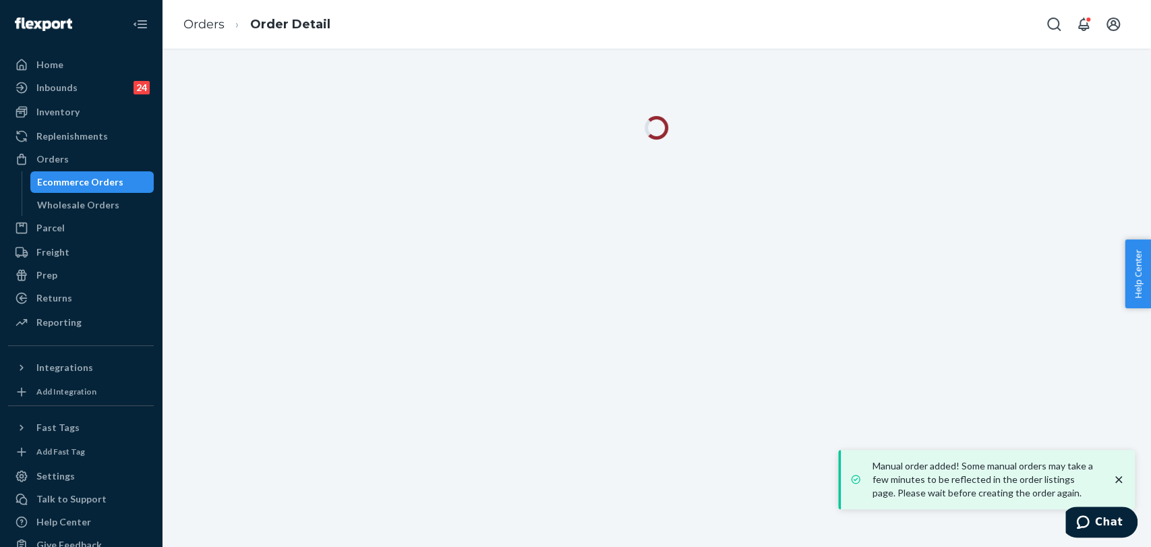
click at [1116, 481] on icon "close toast" at bounding box center [1118, 479] width 7 height 7
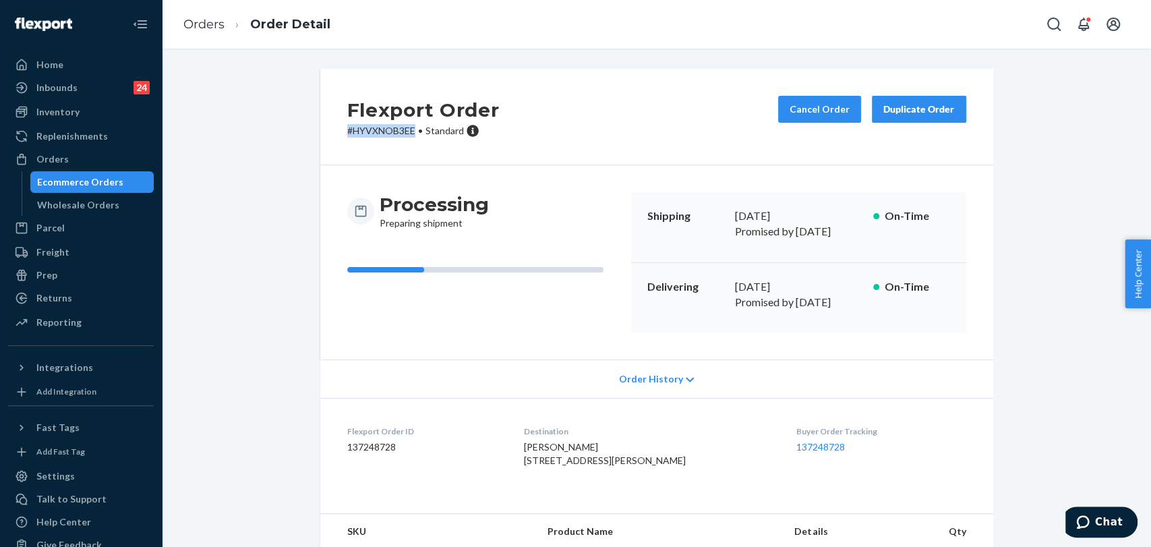
drag, startPoint x: 409, startPoint y: 126, endPoint x: 324, endPoint y: 141, distance: 86.2
click at [324, 141] on div "Flexport Order # HYVXNOB3EE • Standard Cancel Order Duplicate Order" at bounding box center [656, 117] width 673 height 96
copy p "# HYVXNOB3EE"
click at [49, 289] on div "Returns" at bounding box center [80, 298] width 143 height 19
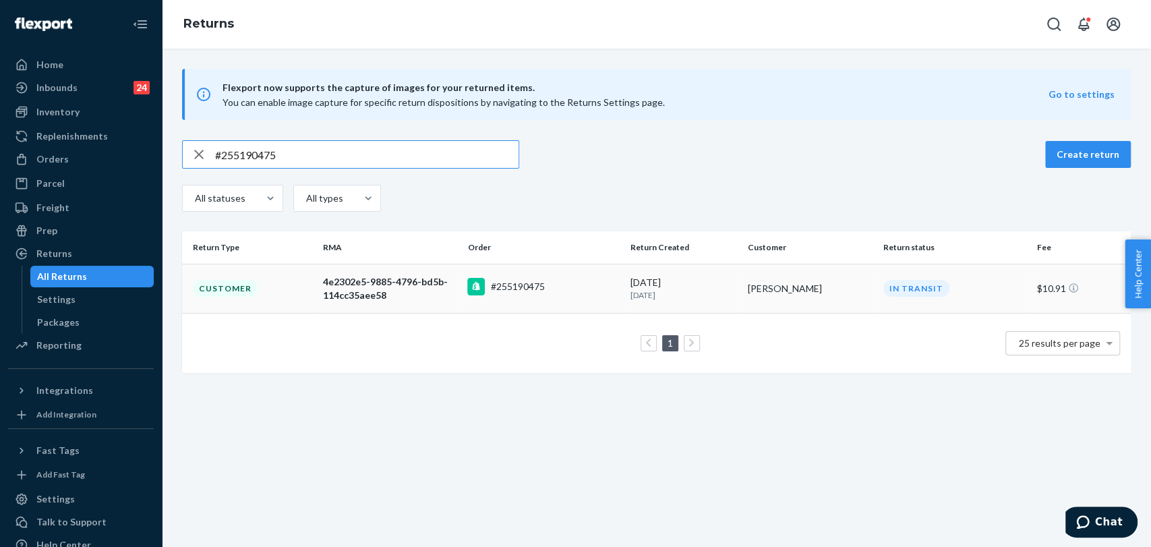
type input "#255190475"
click at [346, 283] on div "4e2302e5-9885-4796-bd5b-114cc35aee58" at bounding box center [390, 288] width 134 height 27
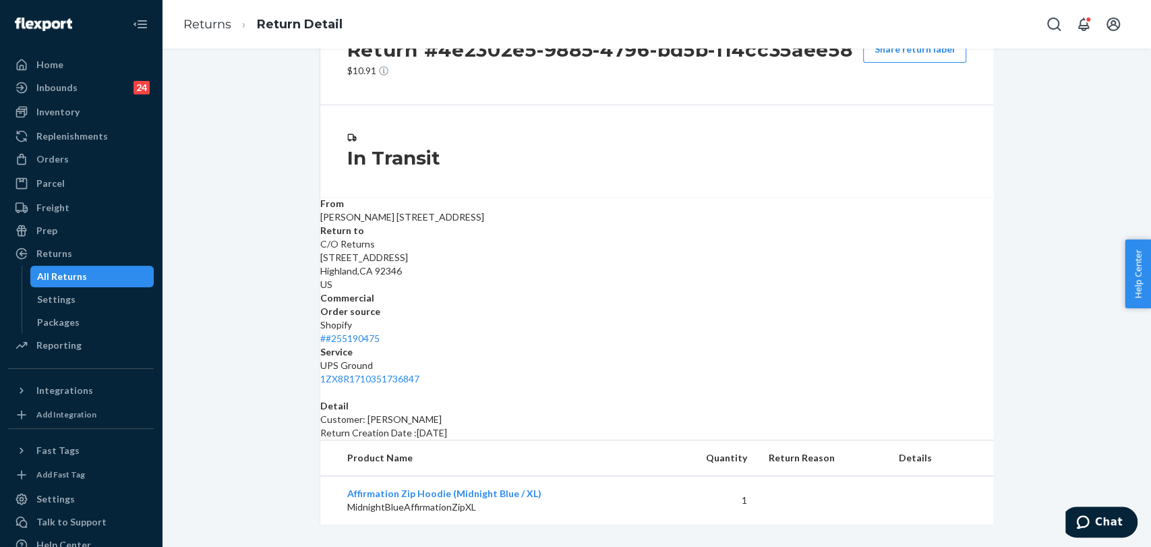
scroll to position [63, 0]
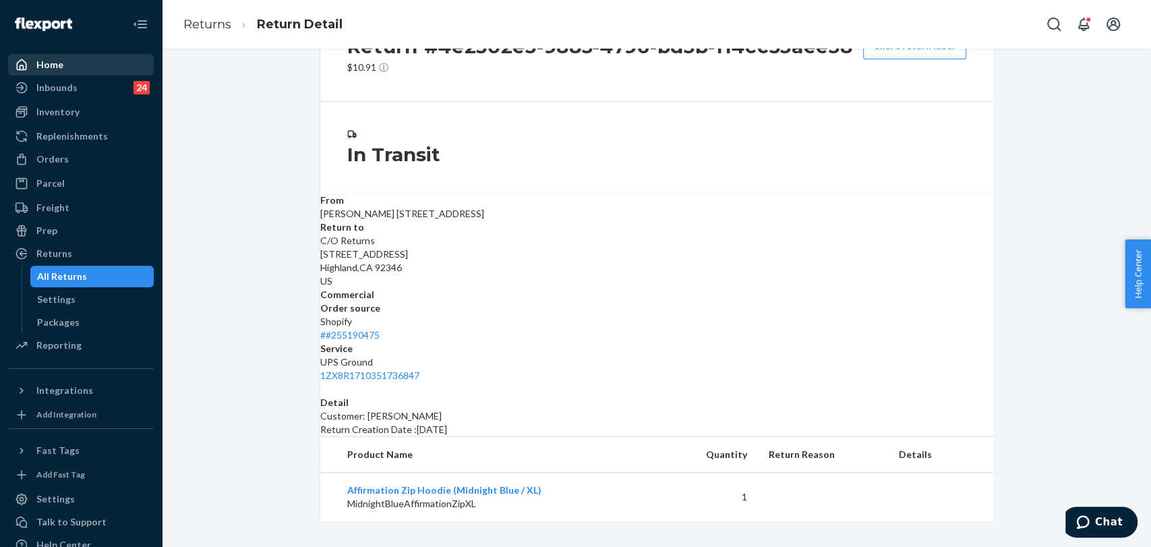
click at [78, 67] on div "Home" at bounding box center [80, 64] width 143 height 19
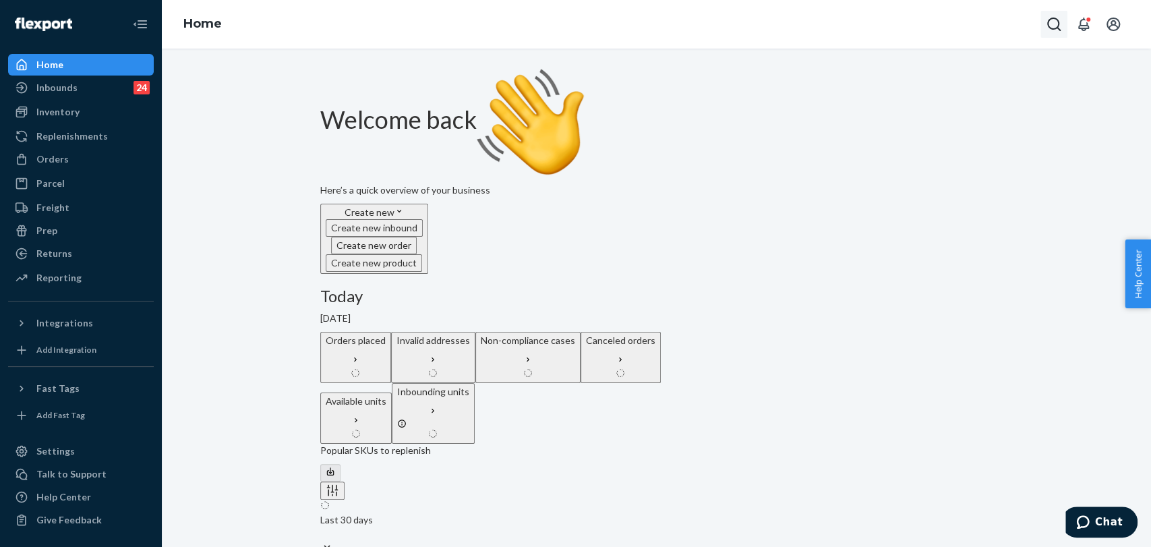
click at [1045, 26] on button "Open Search Box" at bounding box center [1053, 24] width 27 height 27
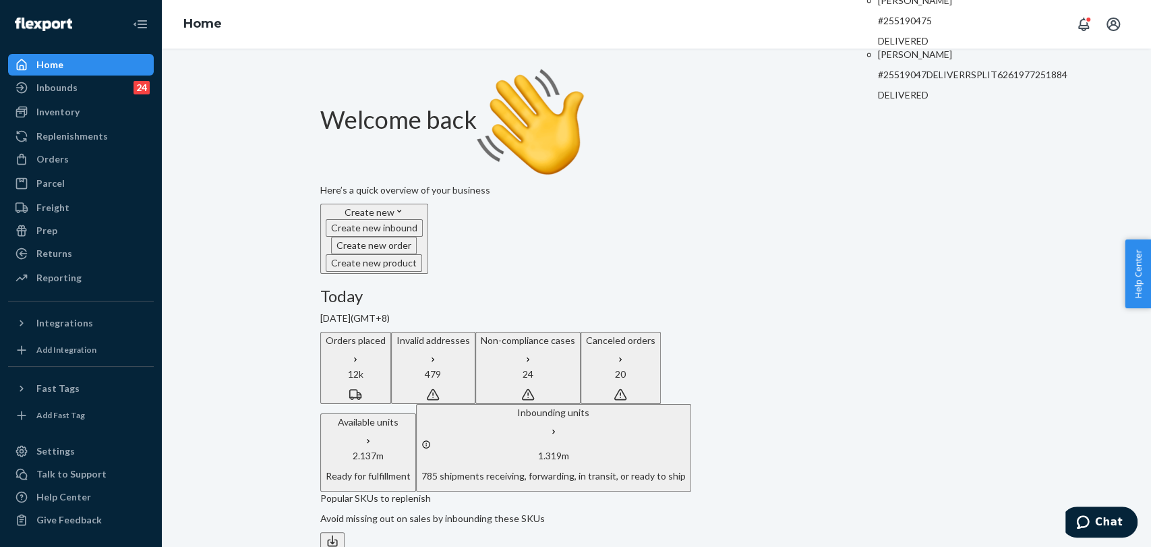
type input "#255190475"
click at [944, 28] on p "#255190475" at bounding box center [972, 20] width 189 height 13
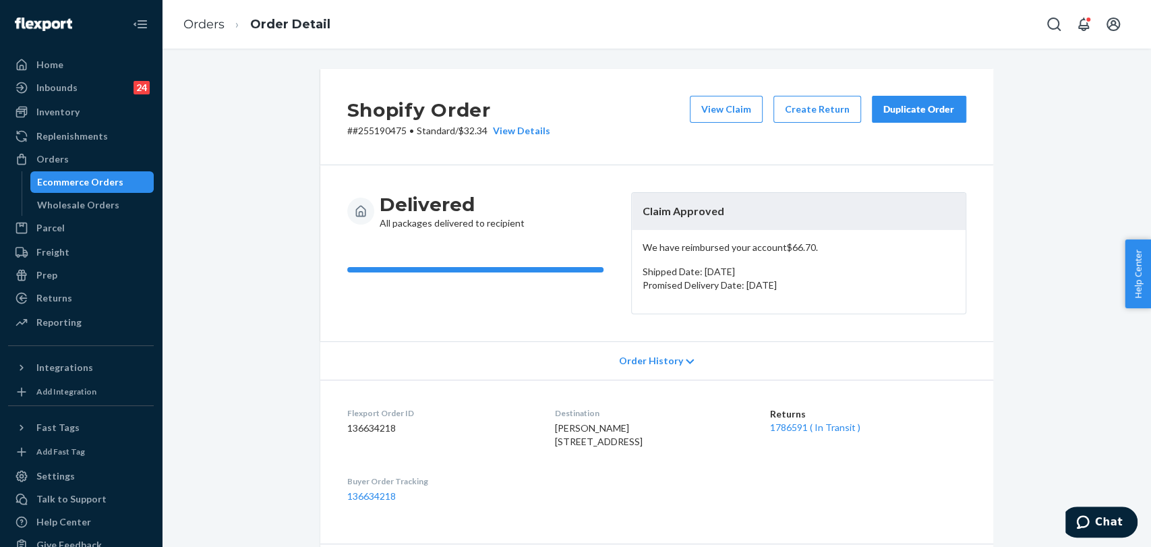
click at [922, 92] on div "Shopify Order # #255190475 • Standard / $32.34 View Details View Claim Create R…" at bounding box center [656, 117] width 673 height 96
click at [933, 117] on button "Duplicate Order" at bounding box center [919, 109] width 94 height 27
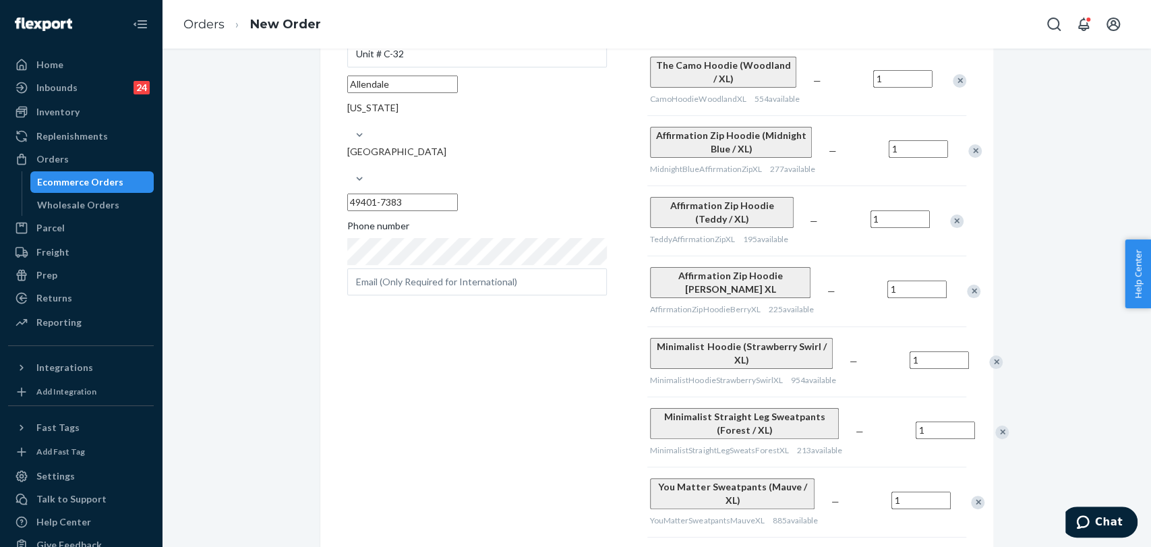
scroll to position [75, 0]
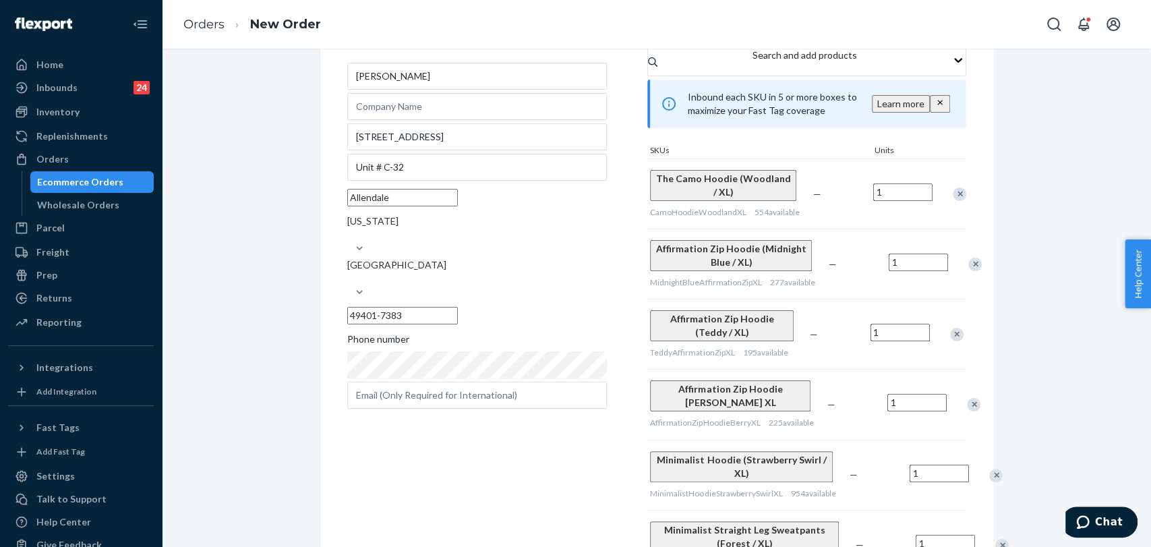
click at [953, 201] on div "Remove Item" at bounding box center [959, 193] width 13 height 13
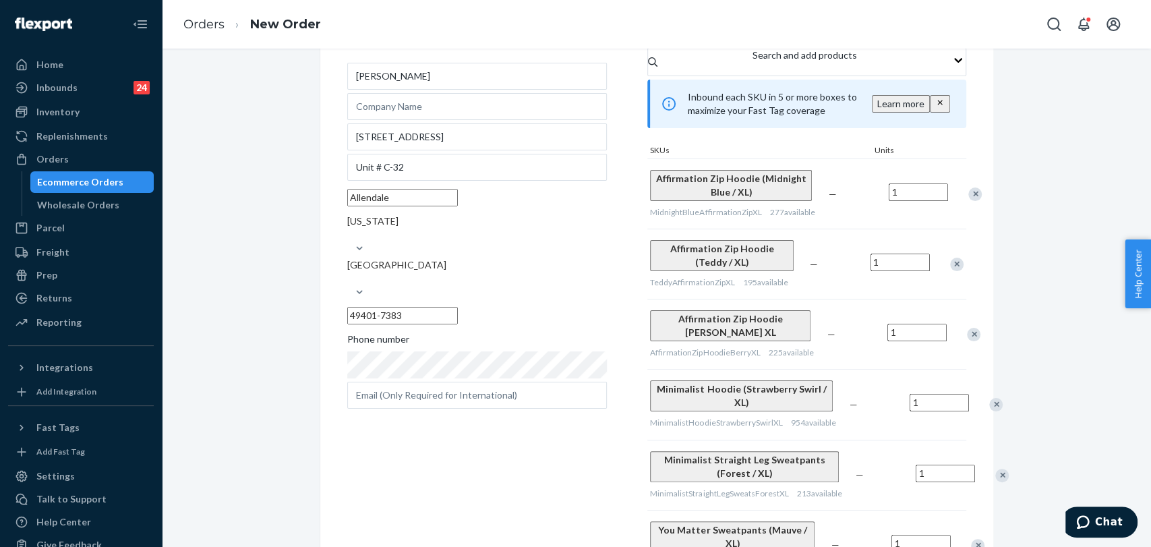
click at [968, 201] on div "Remove Item" at bounding box center [974, 193] width 13 height 13
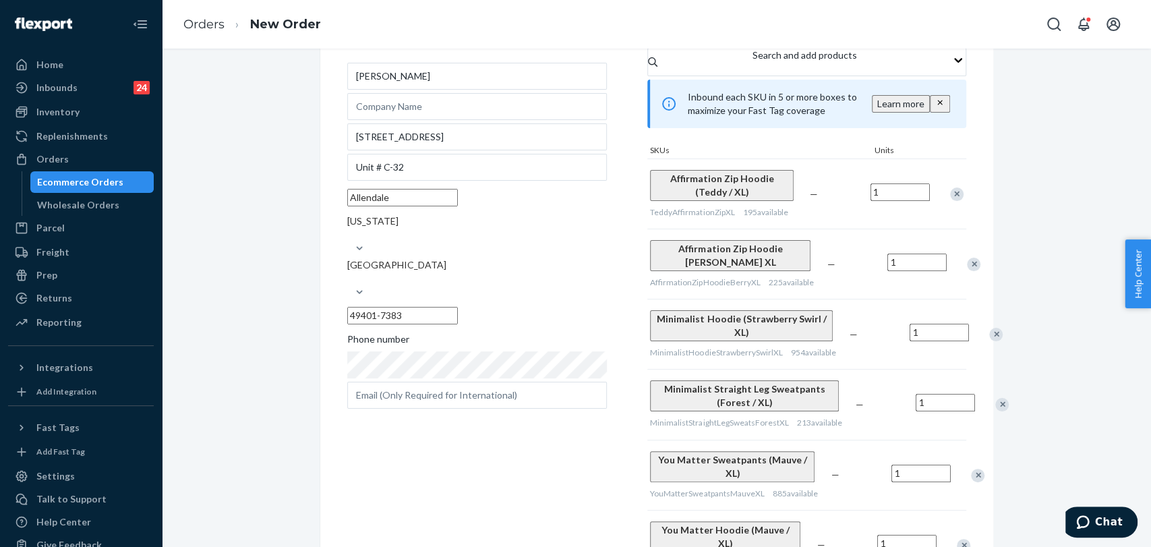
click at [989, 341] on div "Remove Item" at bounding box center [995, 334] width 13 height 13
click at [995, 341] on div "Remove Item" at bounding box center [1001, 334] width 13 height 13
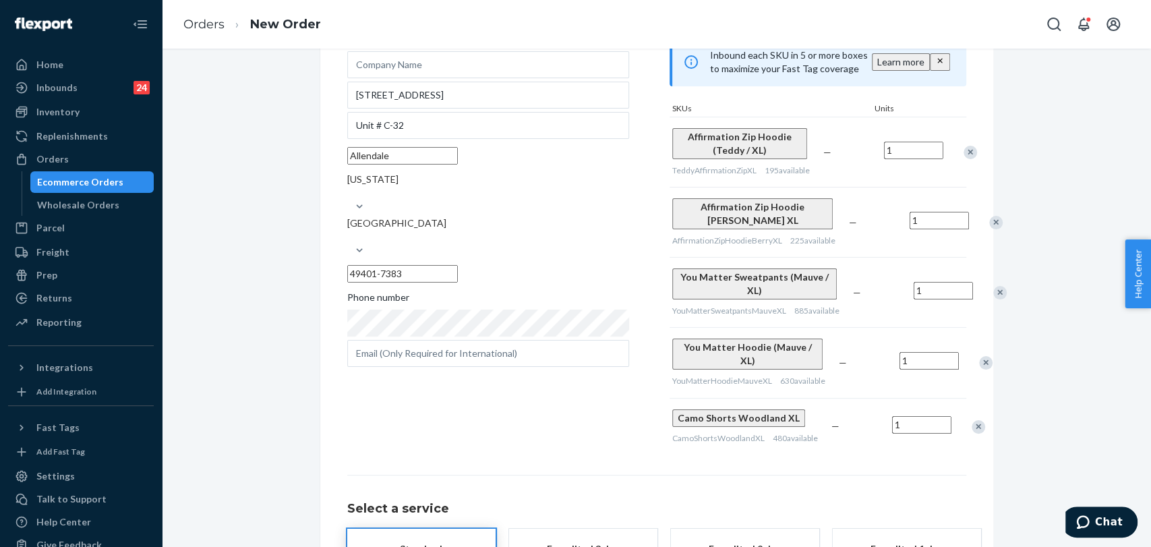
scroll to position [150, 0]
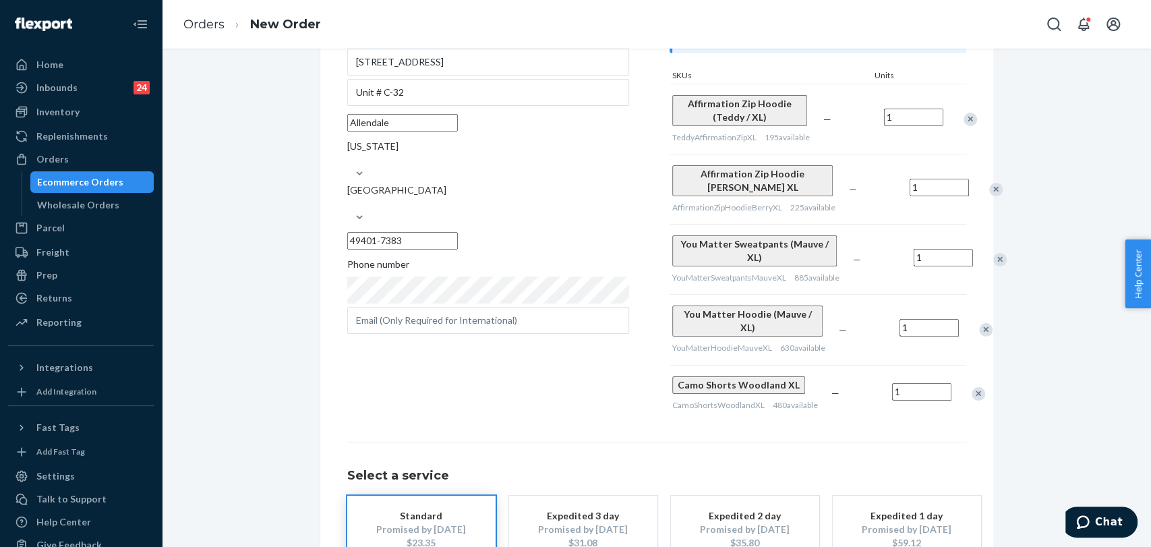
click at [979, 336] on div "Remove Item" at bounding box center [985, 329] width 13 height 13
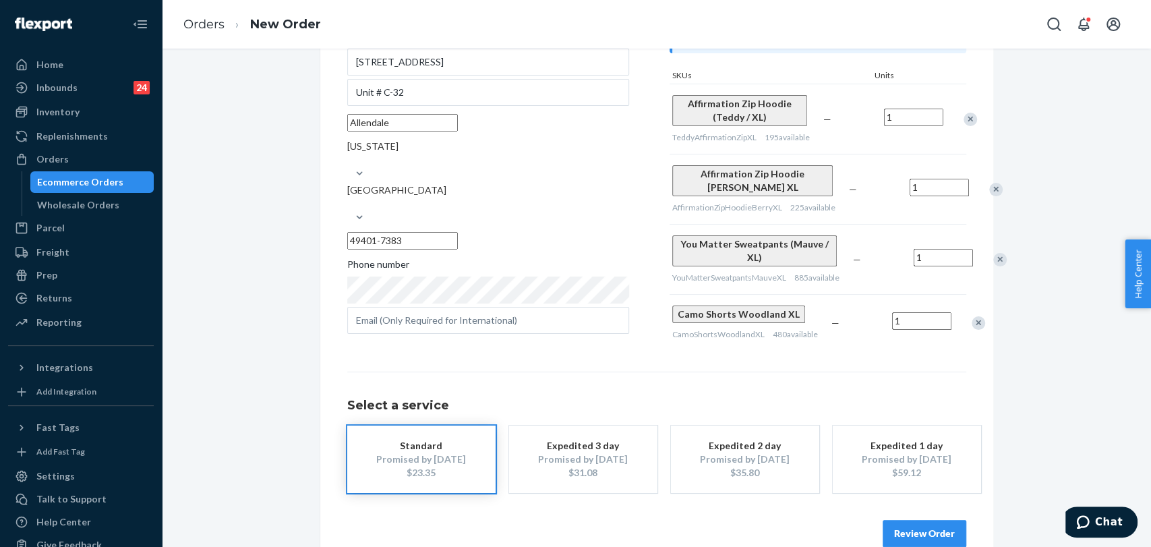
click at [972, 330] on div "Remove Item" at bounding box center [978, 322] width 13 height 13
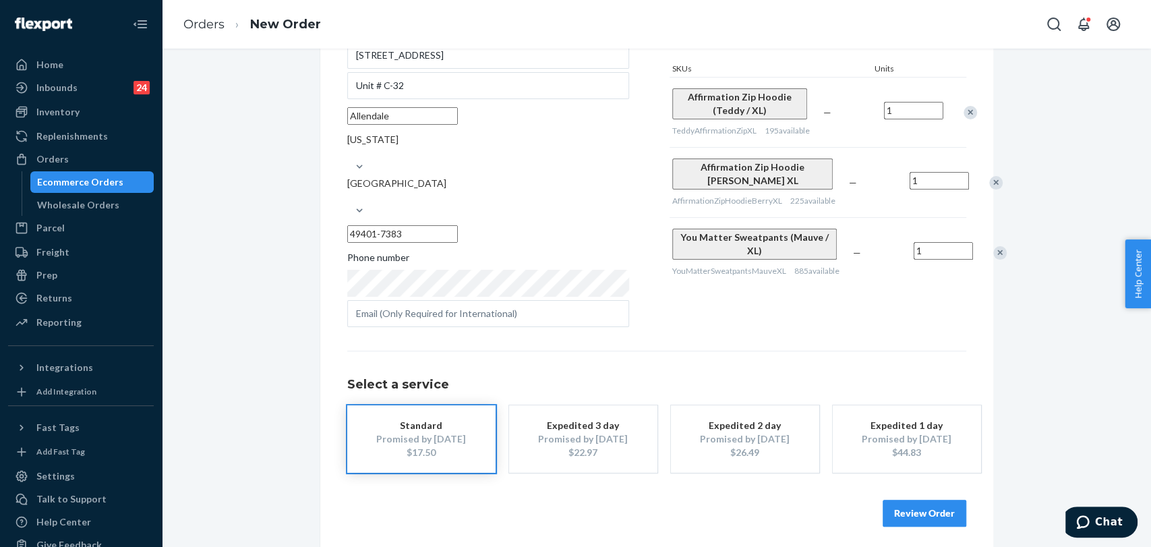
scroll to position [159, 0]
drag, startPoint x: 928, startPoint y: 503, endPoint x: 922, endPoint y: 498, distance: 7.2
click at [928, 503] on button "Review Order" at bounding box center [925, 510] width 84 height 27
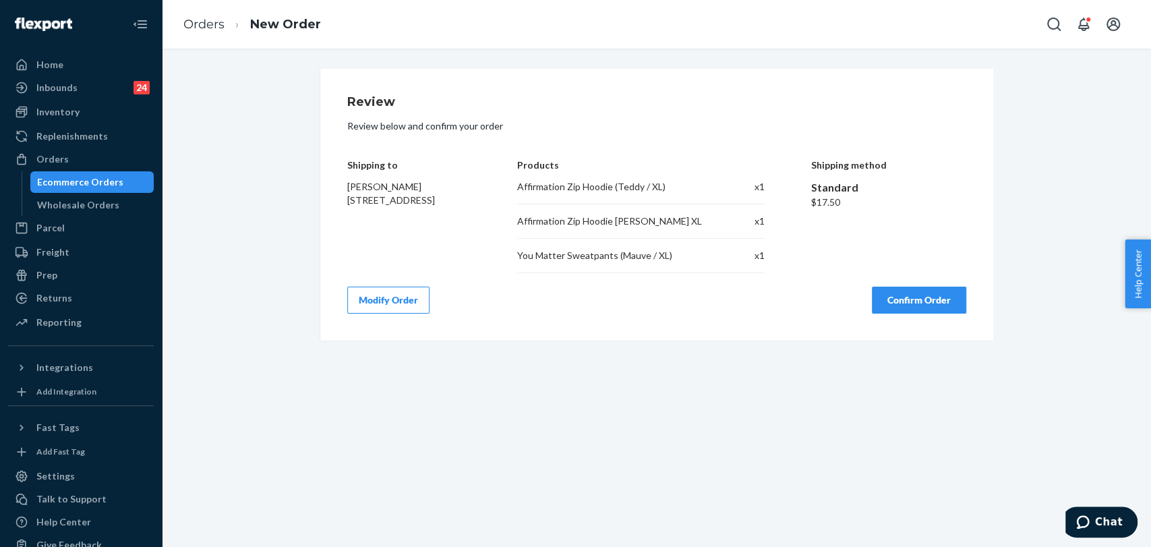
click at [921, 301] on button "Confirm Order" at bounding box center [919, 300] width 94 height 27
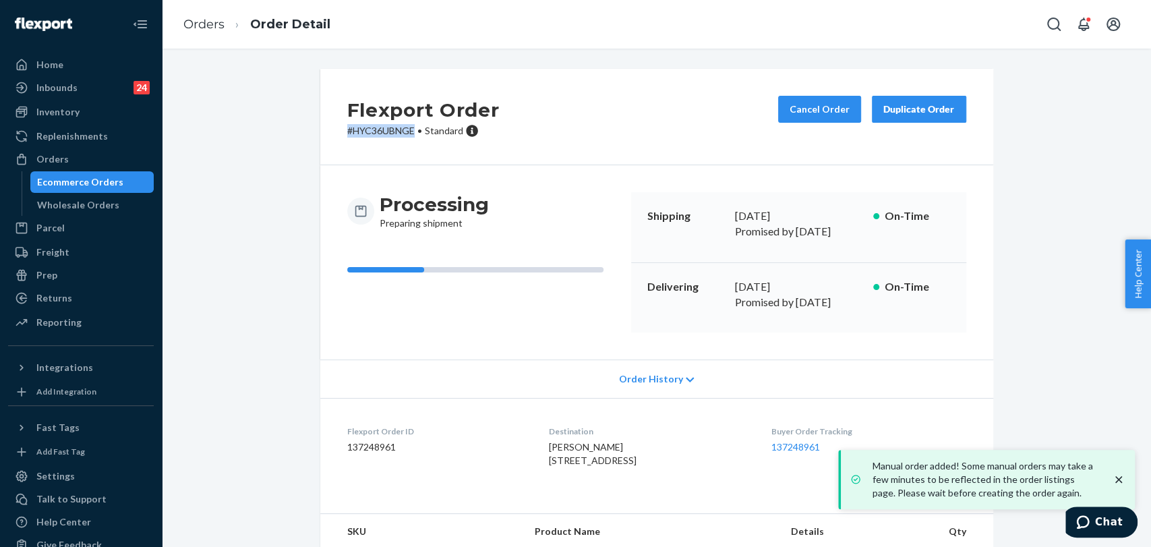
drag, startPoint x: 409, startPoint y: 128, endPoint x: 307, endPoint y: 129, distance: 101.1
click at [310, 129] on div "Flexport Order # HYC36UBNGE • Standard Cancel Order Duplicate Order Processing …" at bounding box center [656, 362] width 693 height 586
copy p "# HYC36UBNGE"
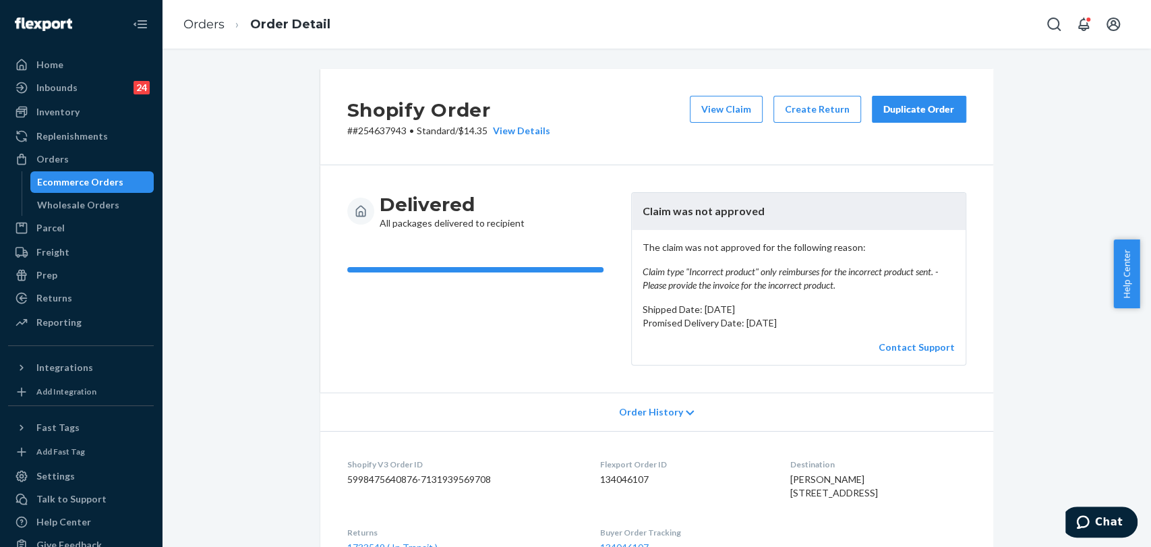
click at [919, 115] on div "Duplicate Order" at bounding box center [918, 108] width 71 height 13
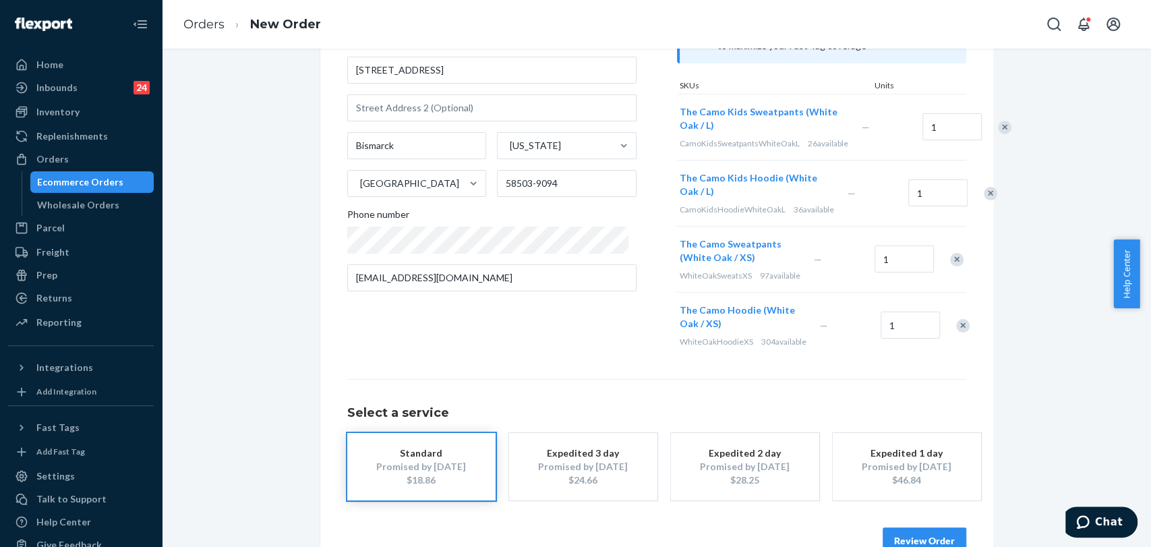
scroll to position [214, 0]
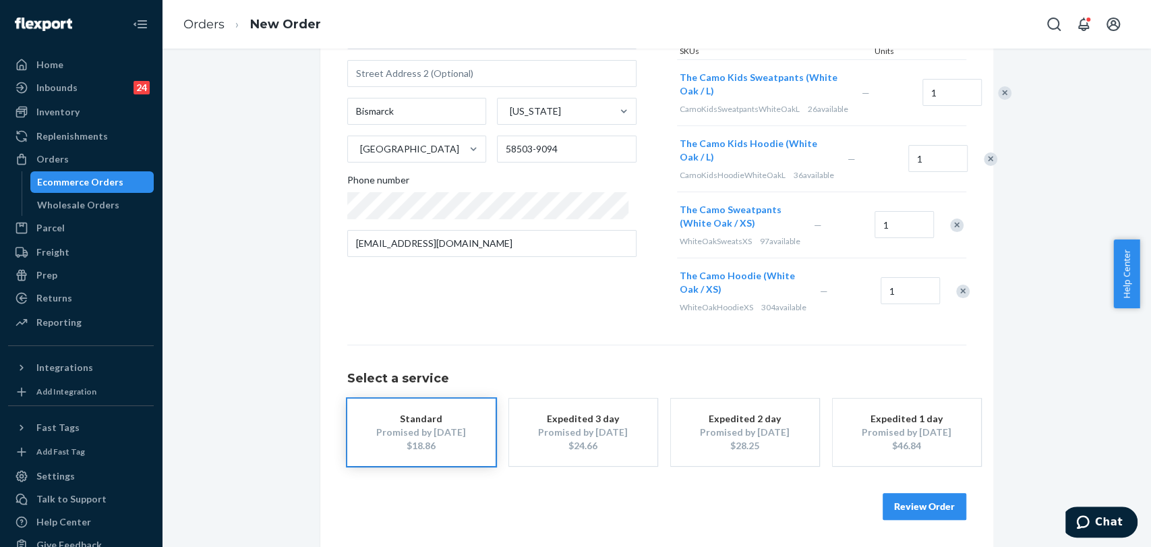
click at [922, 508] on button "Review Order" at bounding box center [925, 506] width 84 height 27
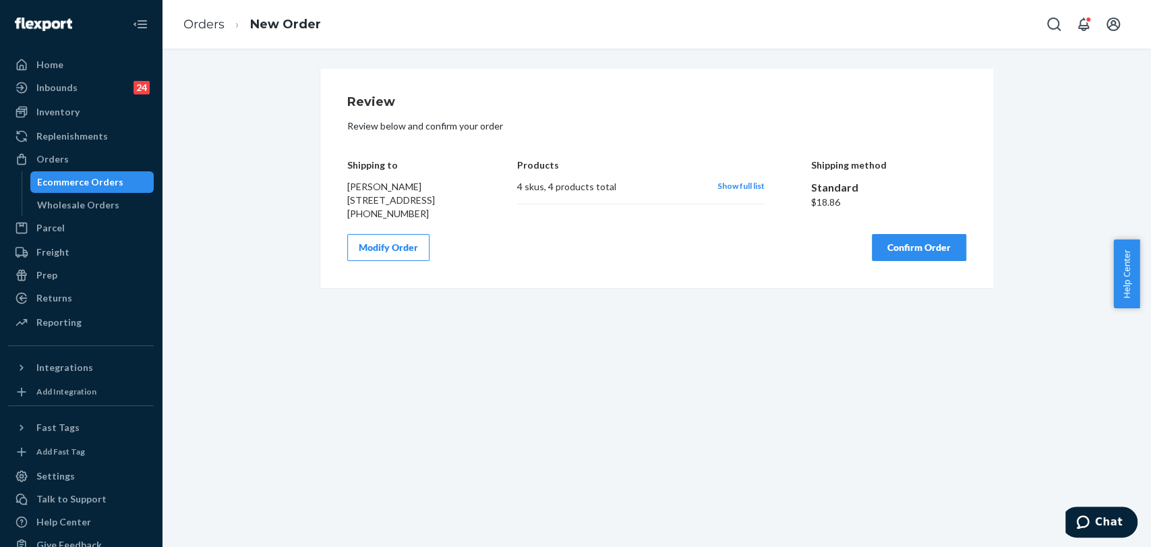
scroll to position [0, 0]
click at [920, 260] on button "Confirm Order" at bounding box center [919, 247] width 94 height 27
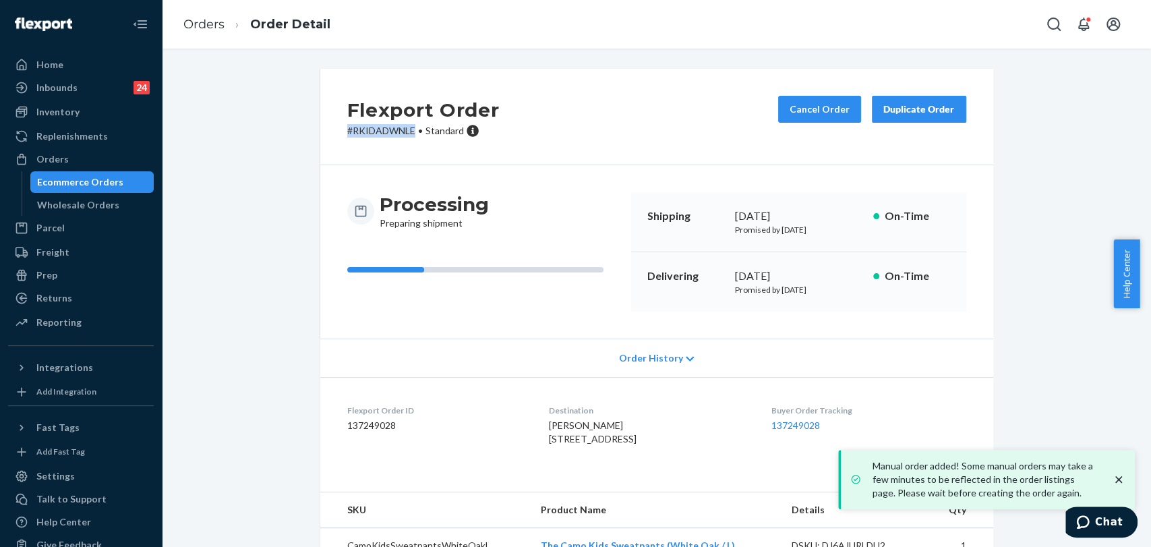
drag, startPoint x: 410, startPoint y: 131, endPoint x: 314, endPoint y: 128, distance: 96.5
click at [303, 131] on div "Flexport Order # RKIDADWNLE • Standard Cancel Order Duplicate Order Processing …" at bounding box center [656, 377] width 969 height 616
drag, startPoint x: 365, startPoint y: 123, endPoint x: 387, endPoint y: 140, distance: 27.0
click at [347, 144] on div "Flexport Order # RKIDADWNLE • Standard Cancel Order Duplicate Order" at bounding box center [656, 117] width 673 height 96
drag, startPoint x: 408, startPoint y: 131, endPoint x: 259, endPoint y: 131, distance: 149.0
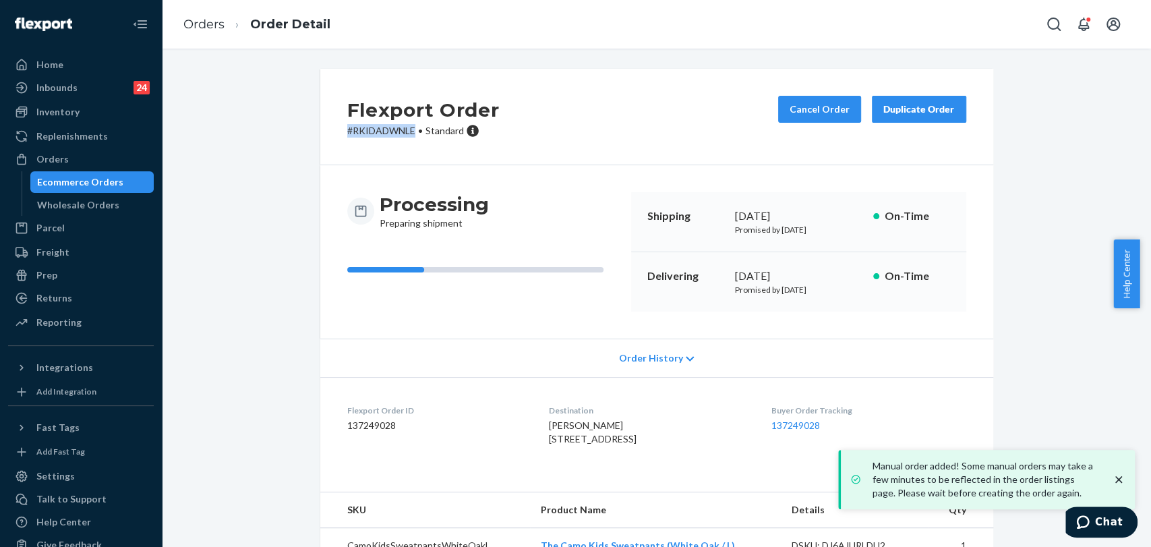
click at [259, 131] on div "Flexport Order # RKIDADWNLE • Standard Cancel Order Duplicate Order Processing …" at bounding box center [656, 377] width 969 height 616
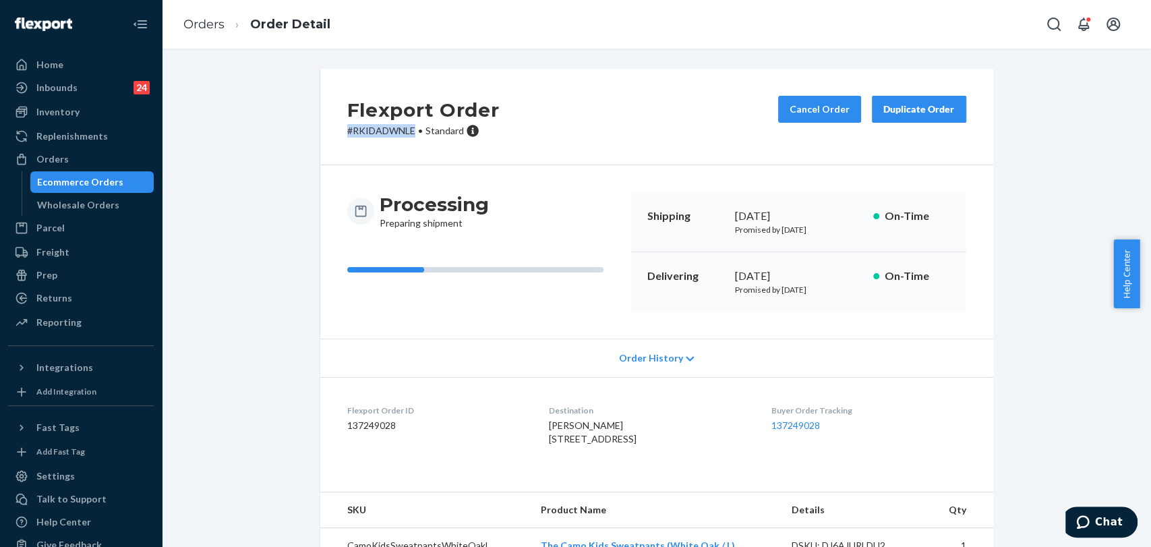
copy p "# RKIDADWNLE"
